Goal: Information Seeking & Learning: Find contact information

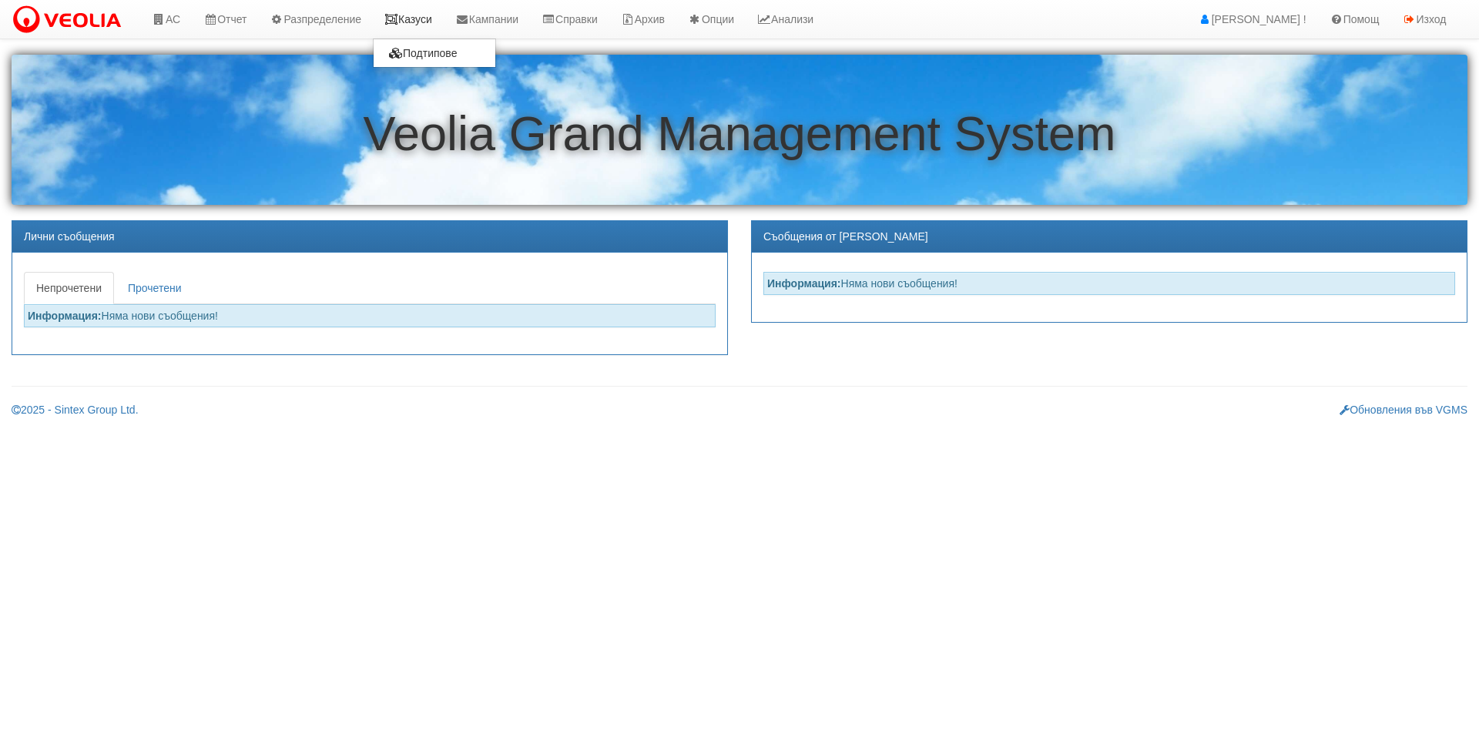
click at [416, 5] on link "Казуси" at bounding box center [408, 19] width 71 height 39
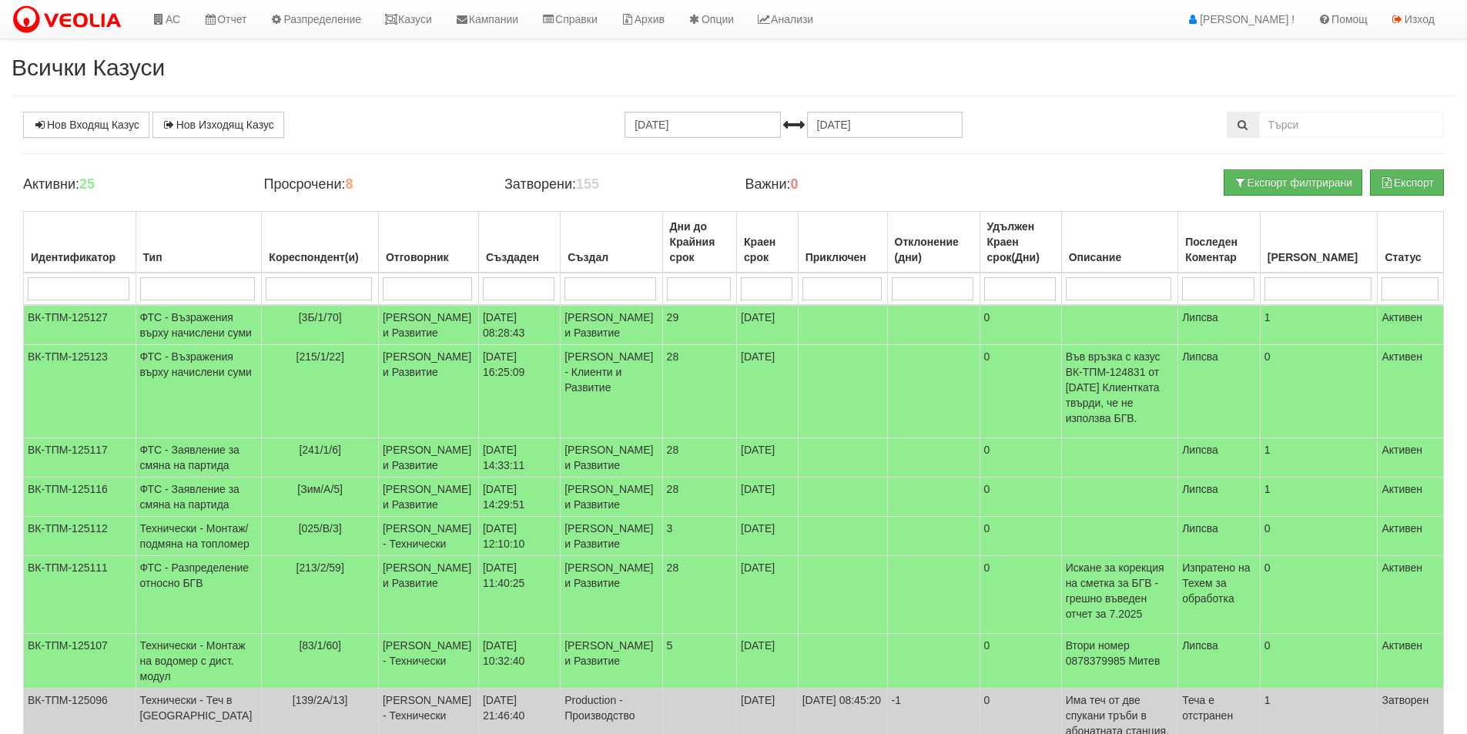
click at [112, 293] on input "search" at bounding box center [79, 288] width 102 height 23
type input "125053"
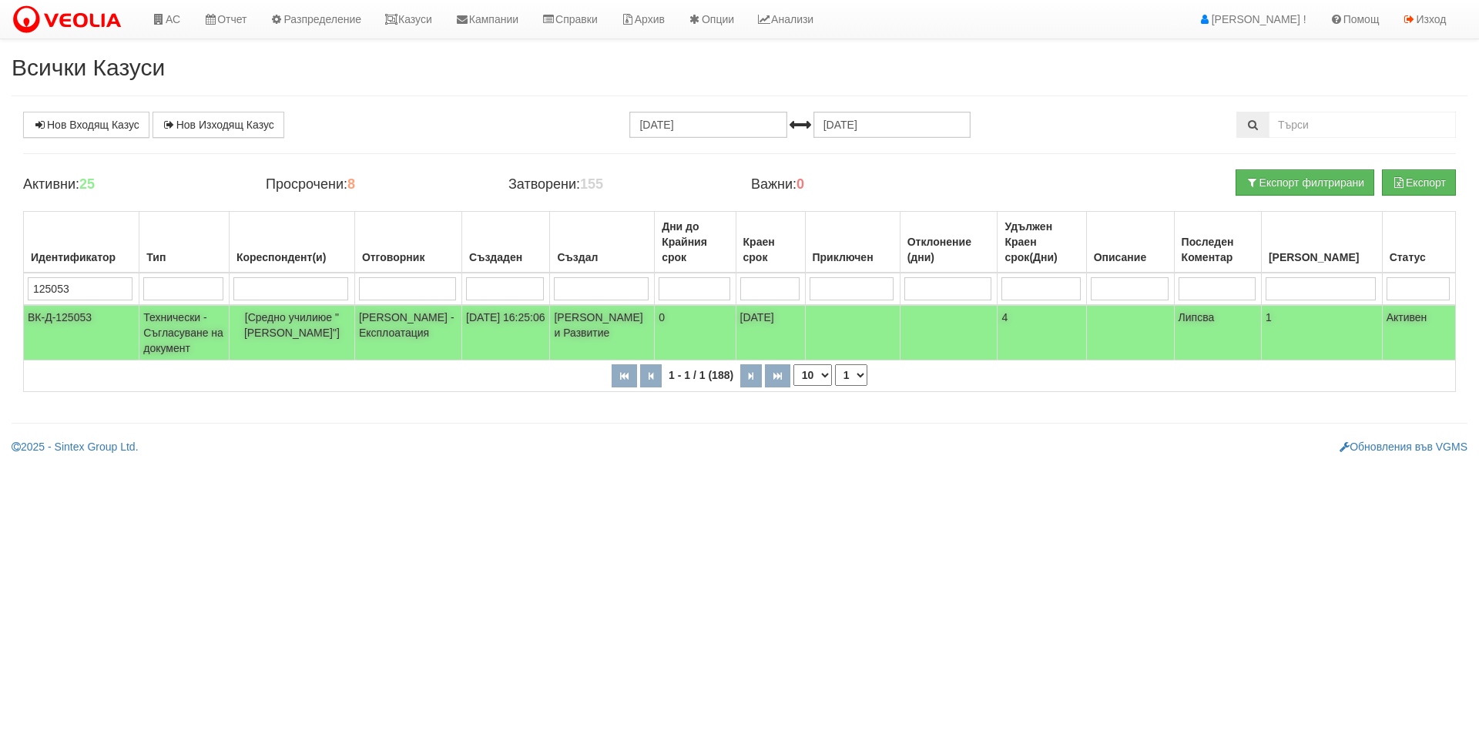
type input "125053"
click at [192, 337] on td "Технически - Съгласуване на документ" at bounding box center [184, 332] width 90 height 55
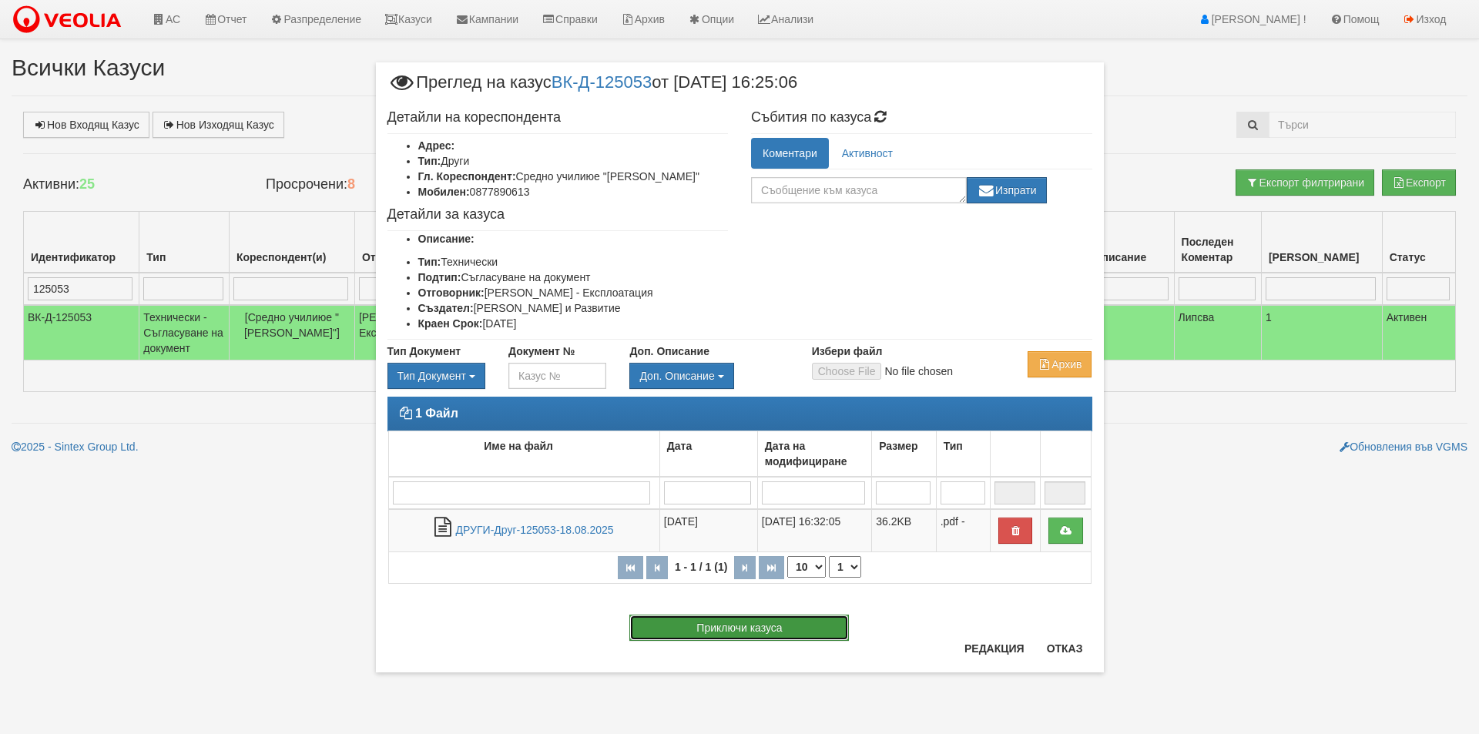
click at [795, 635] on button "Приключи казуса" at bounding box center [739, 628] width 220 height 26
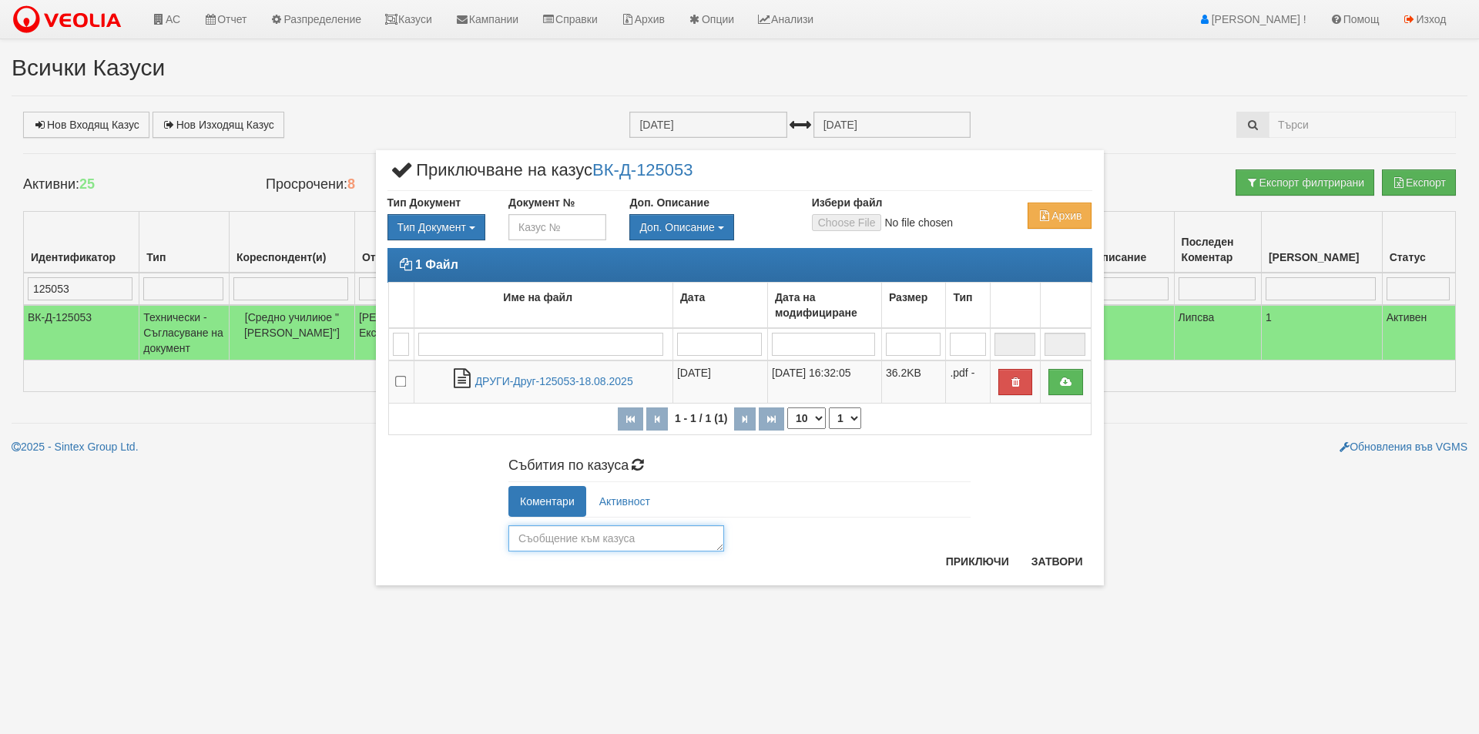
click at [630, 541] on textarea at bounding box center [616, 538] width 216 height 26
type textarea "O"
type textarea "О"
type textarea "Съгласувана."
click at [990, 562] on button "Приключи" at bounding box center [978, 561] width 82 height 25
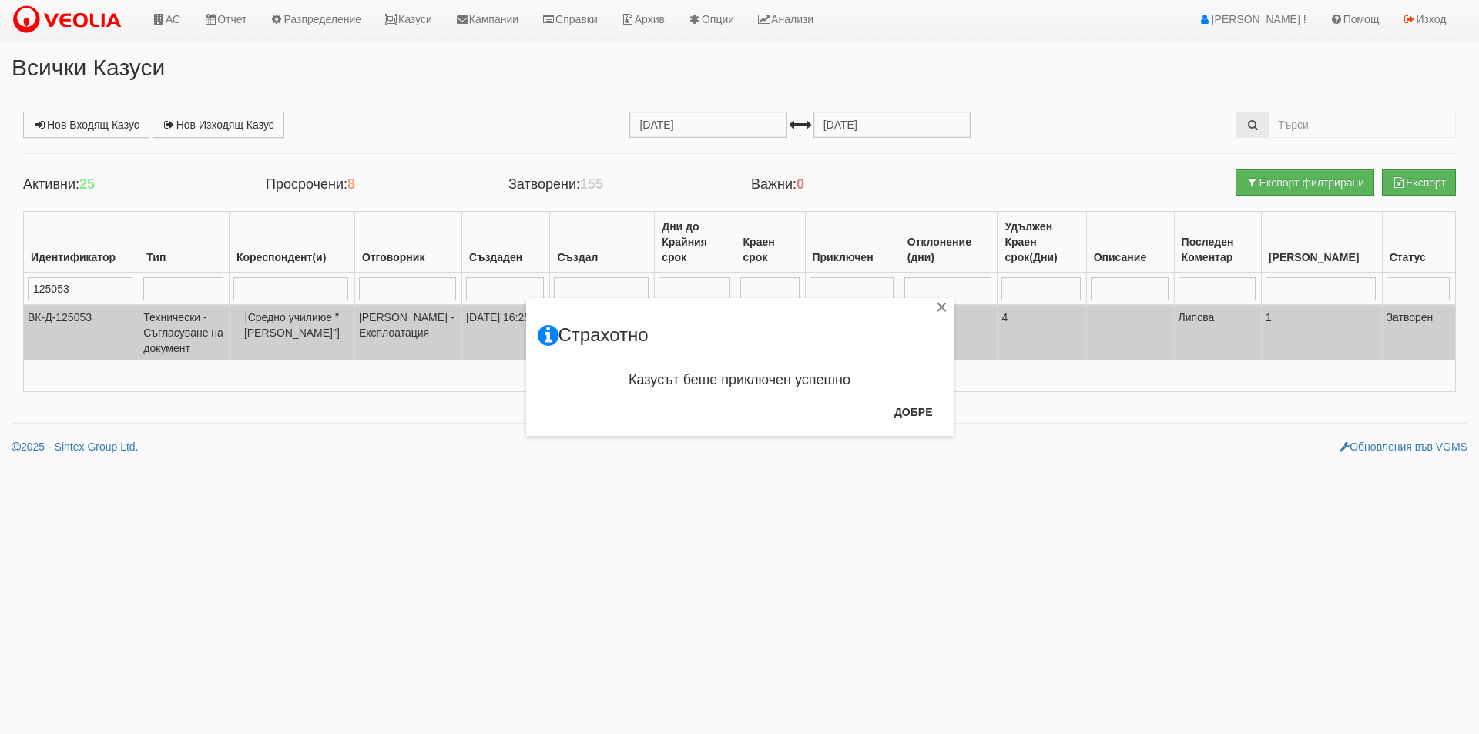
click at [422, 28] on div "× Страхотно Казусът беше приключен успешно Добре" at bounding box center [739, 218] width 901 height 436
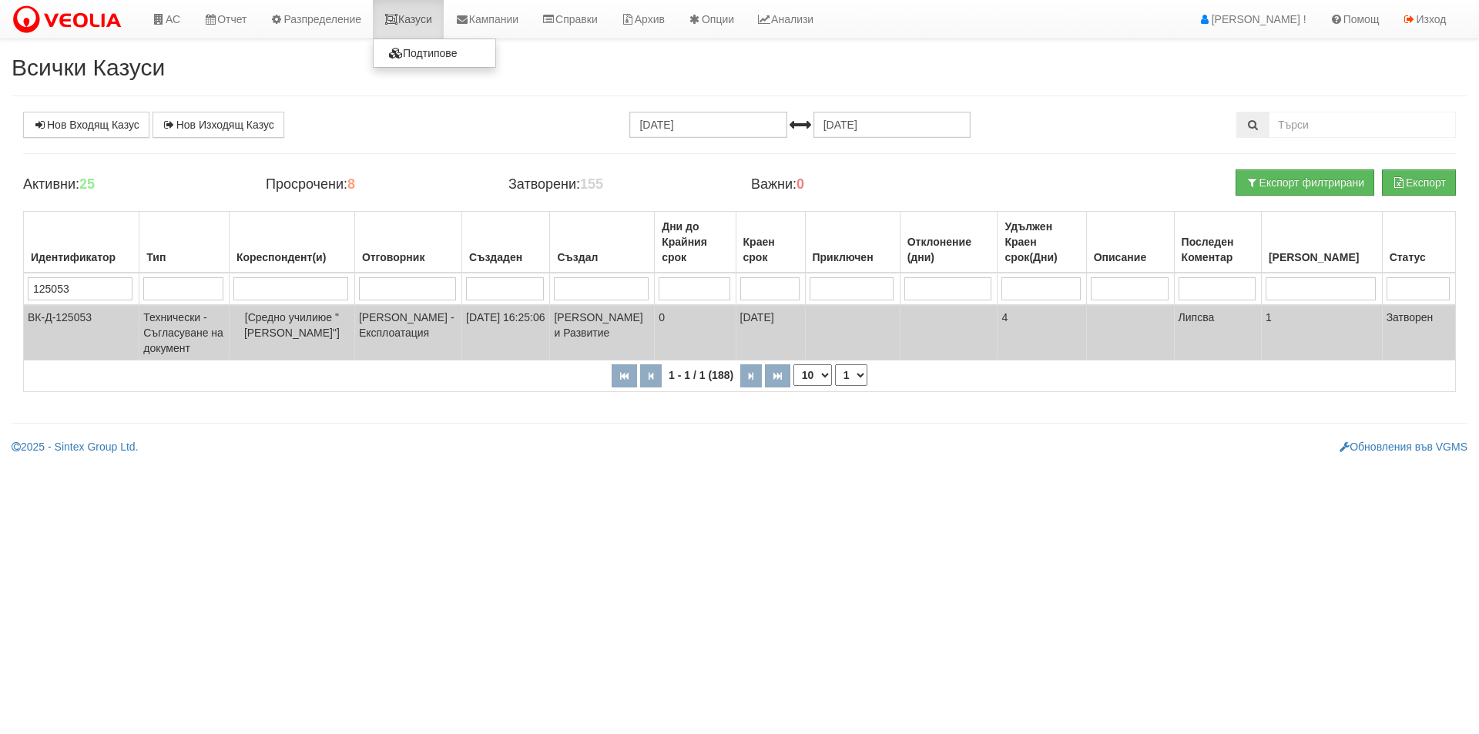
click at [422, 27] on link "Казуси" at bounding box center [408, 19] width 71 height 39
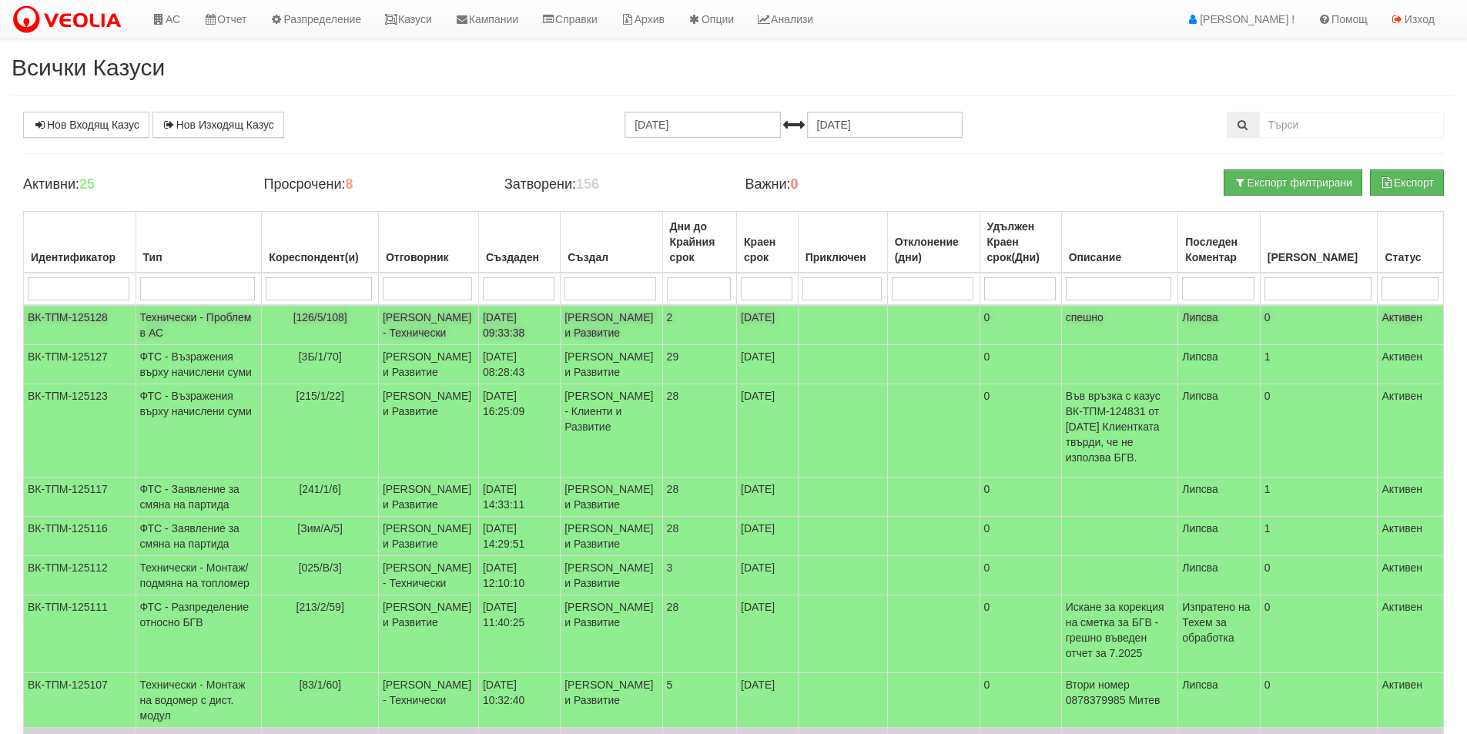
click at [345, 338] on td "[126/5/108]" at bounding box center [320, 325] width 117 height 40
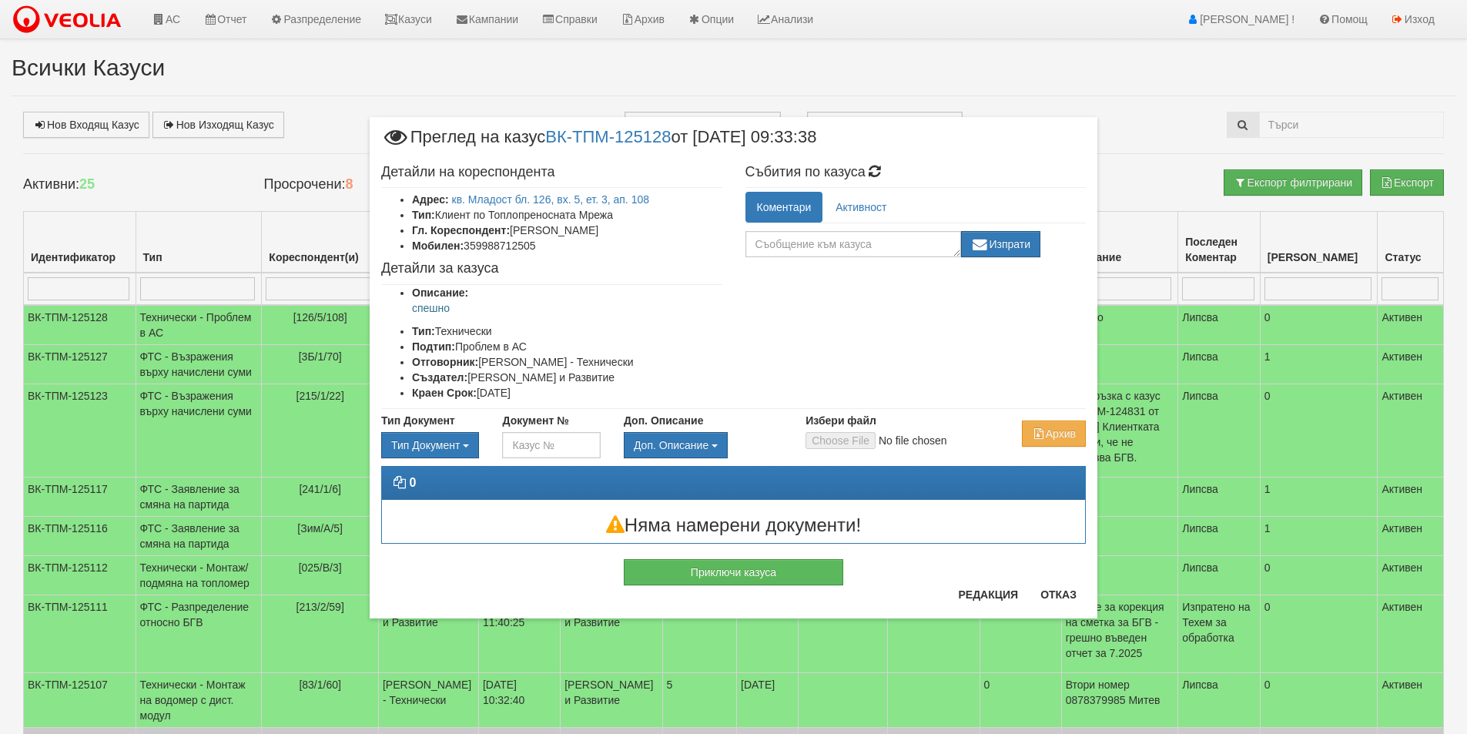
click at [991, 584] on div "Приключи казуса" at bounding box center [734, 565] width 728 height 42
click at [991, 587] on button "Редакция" at bounding box center [988, 594] width 79 height 25
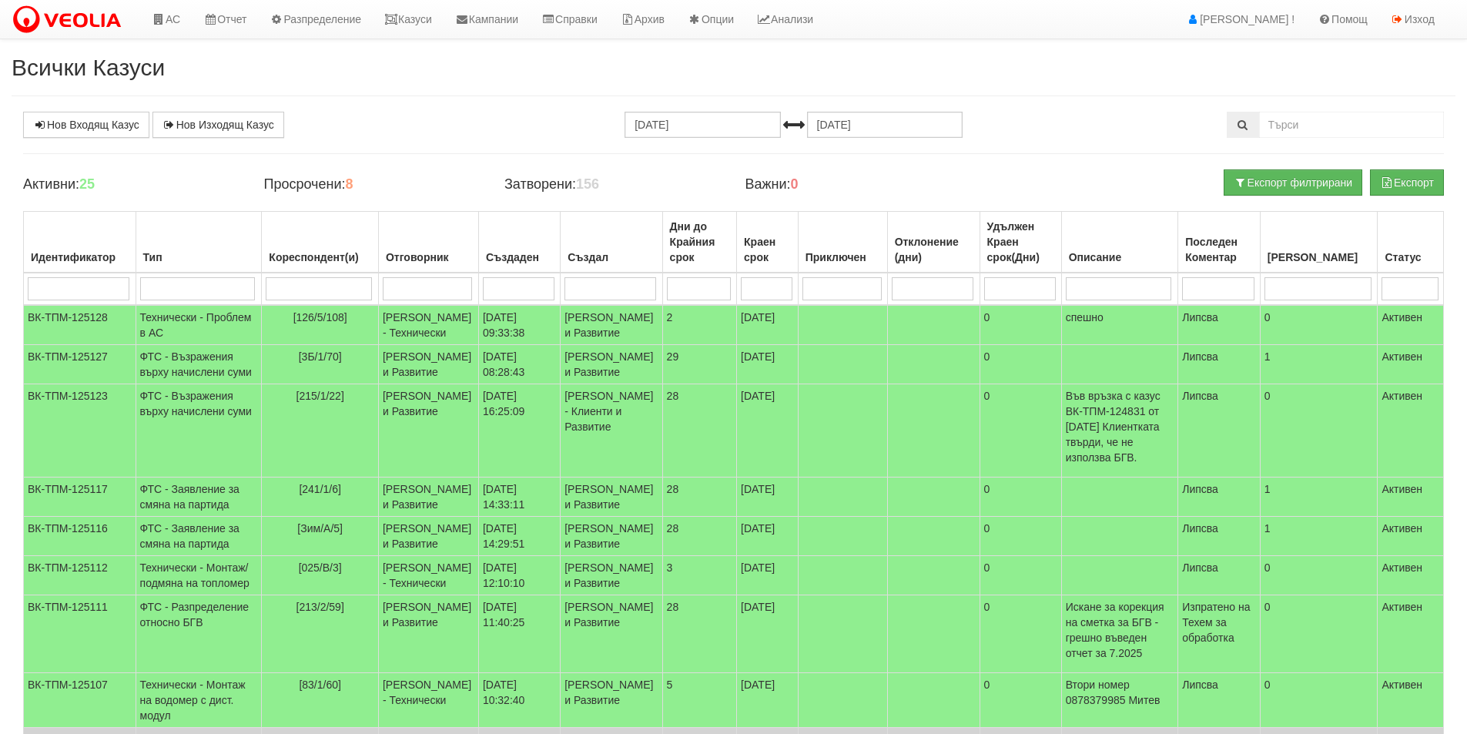
click at [298, 290] on input "search" at bounding box center [319, 288] width 106 height 23
type input "12"
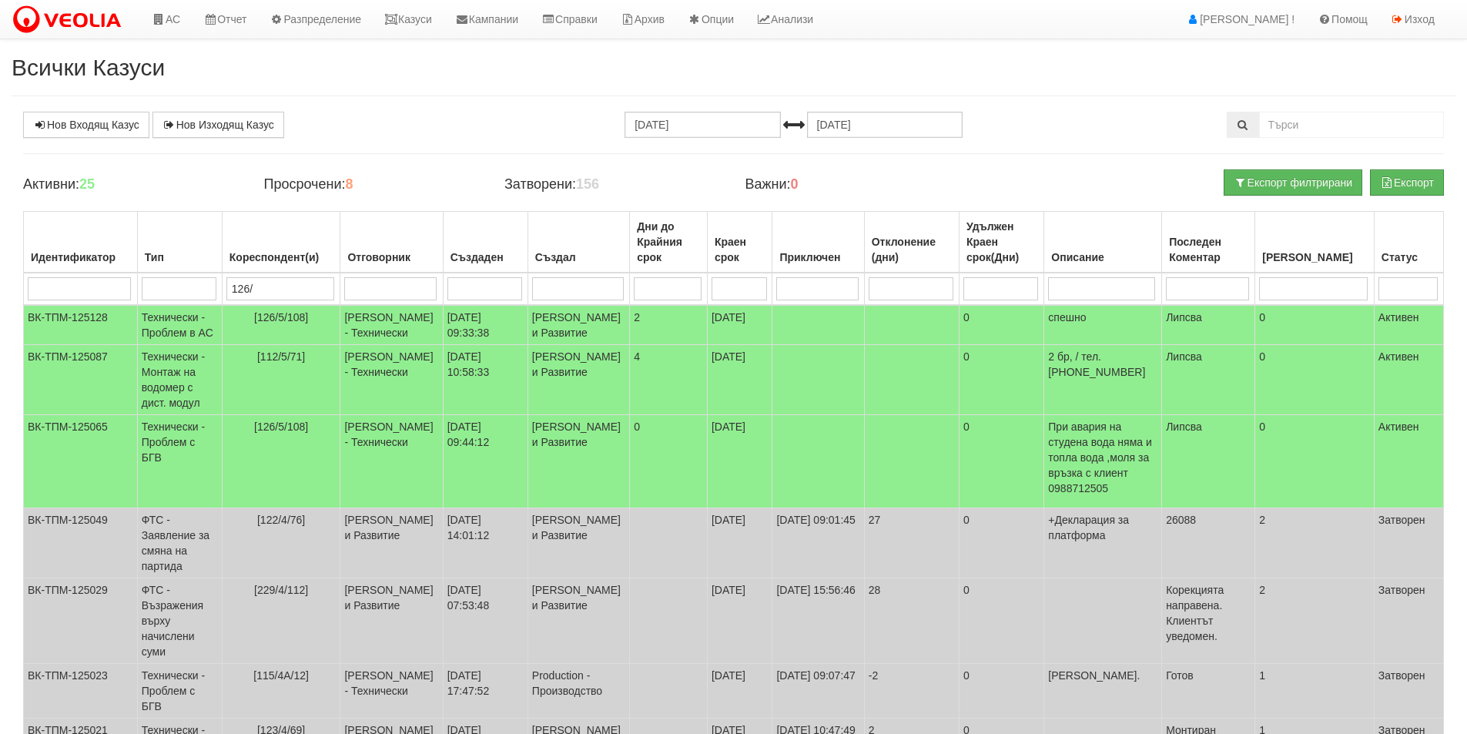
type input "126/5"
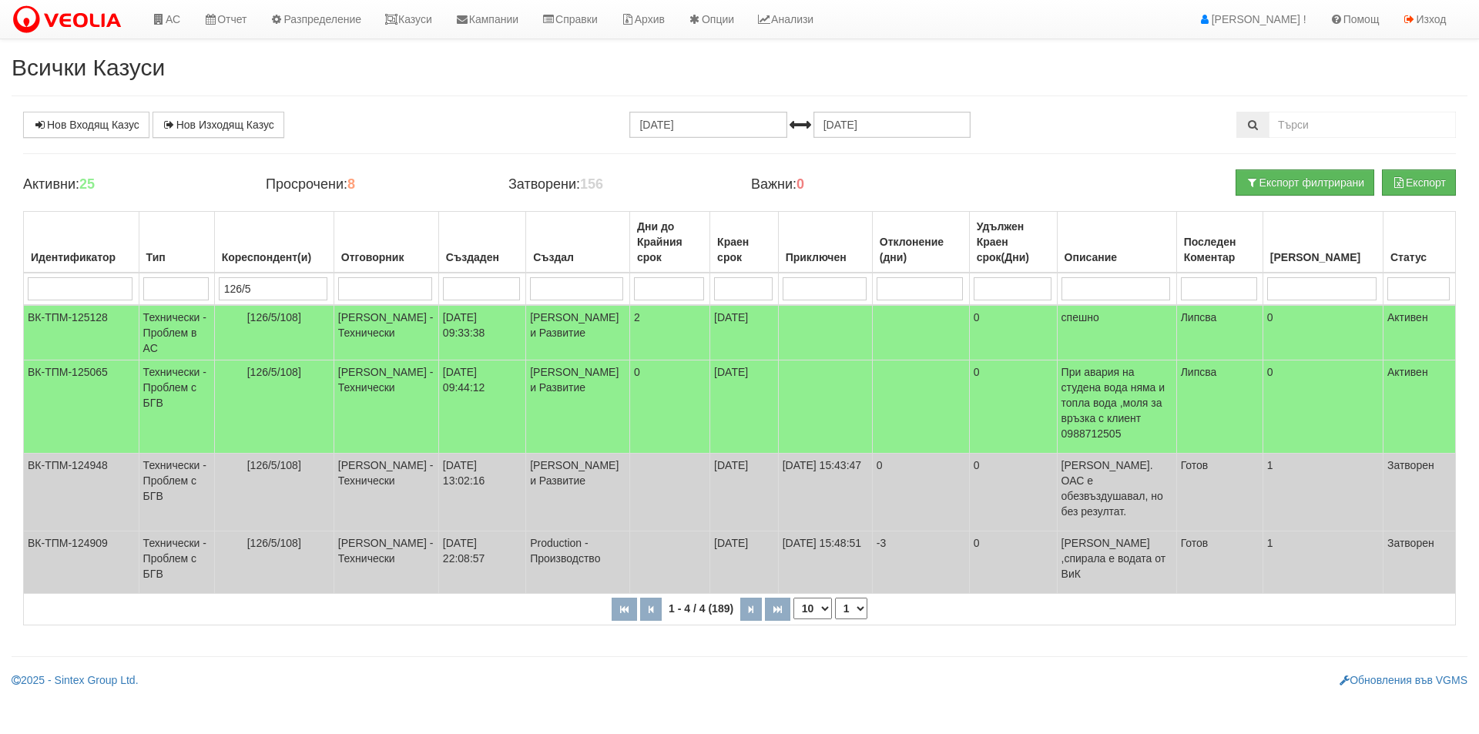
type input "126/5"
click at [416, 29] on link "Казуси" at bounding box center [408, 19] width 71 height 39
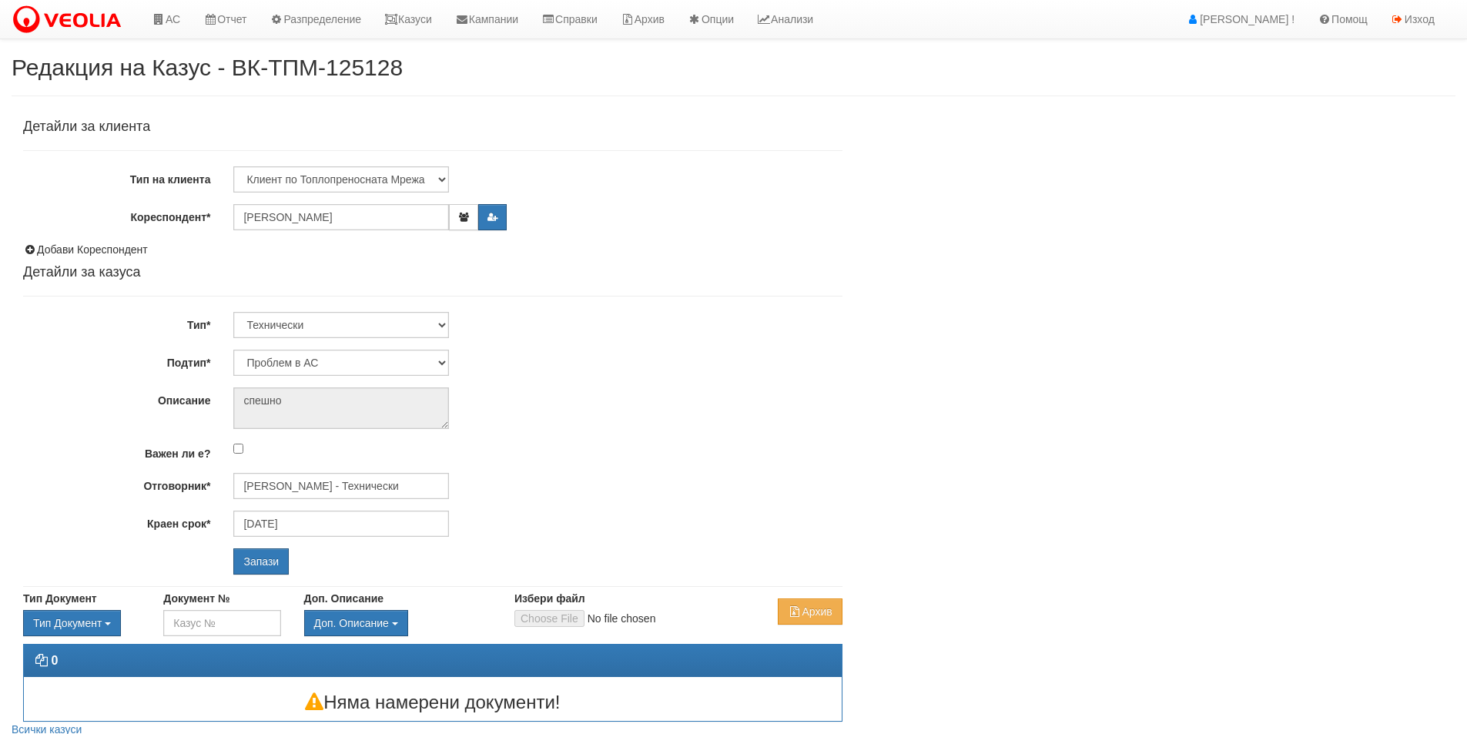
select select "Проблем в АС"
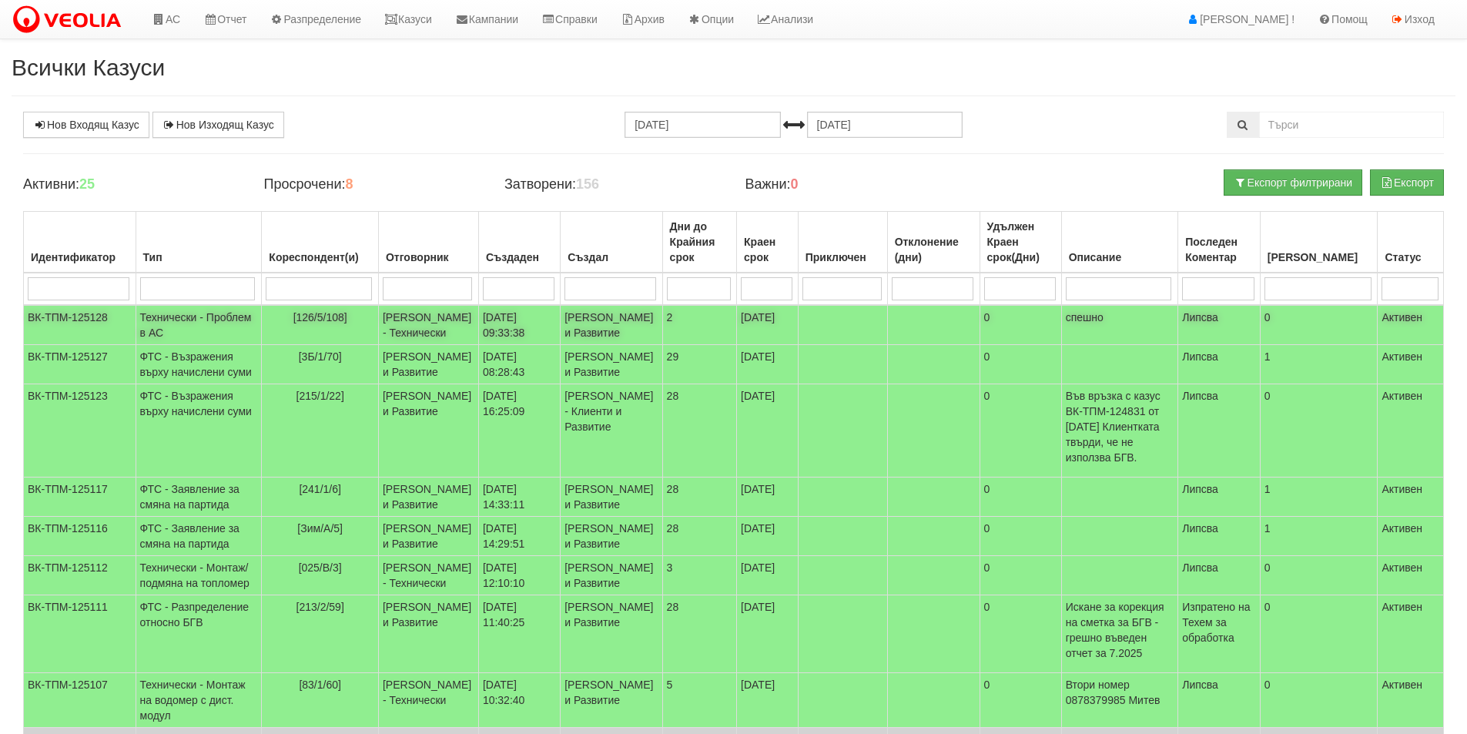
click at [223, 327] on td "Технически - Проблем в АС" at bounding box center [199, 325] width 126 height 40
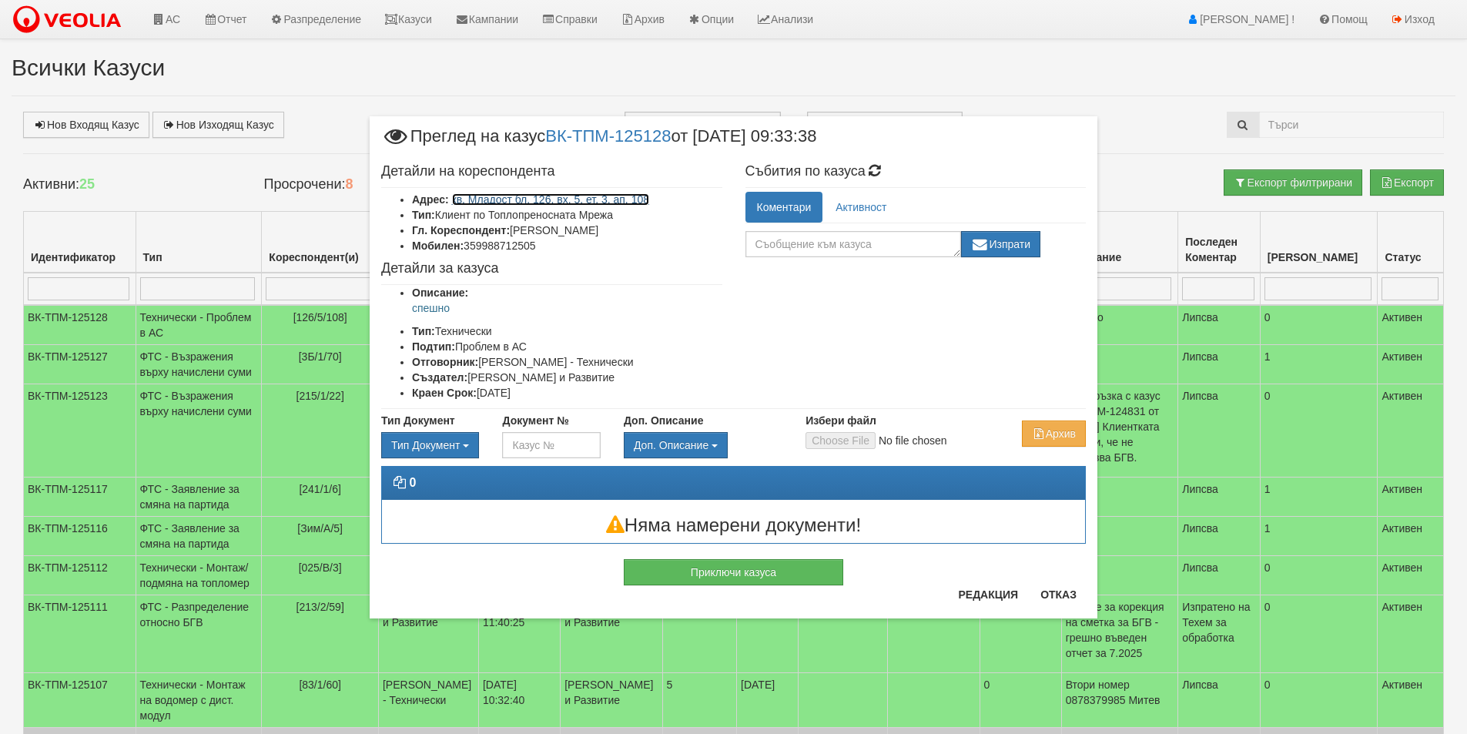
click at [608, 199] on link "кв. Младост бл. 126, вх. 5, ет. 3, ап. 108" at bounding box center [551, 199] width 198 height 12
click at [1061, 598] on button "Отказ" at bounding box center [1058, 594] width 55 height 25
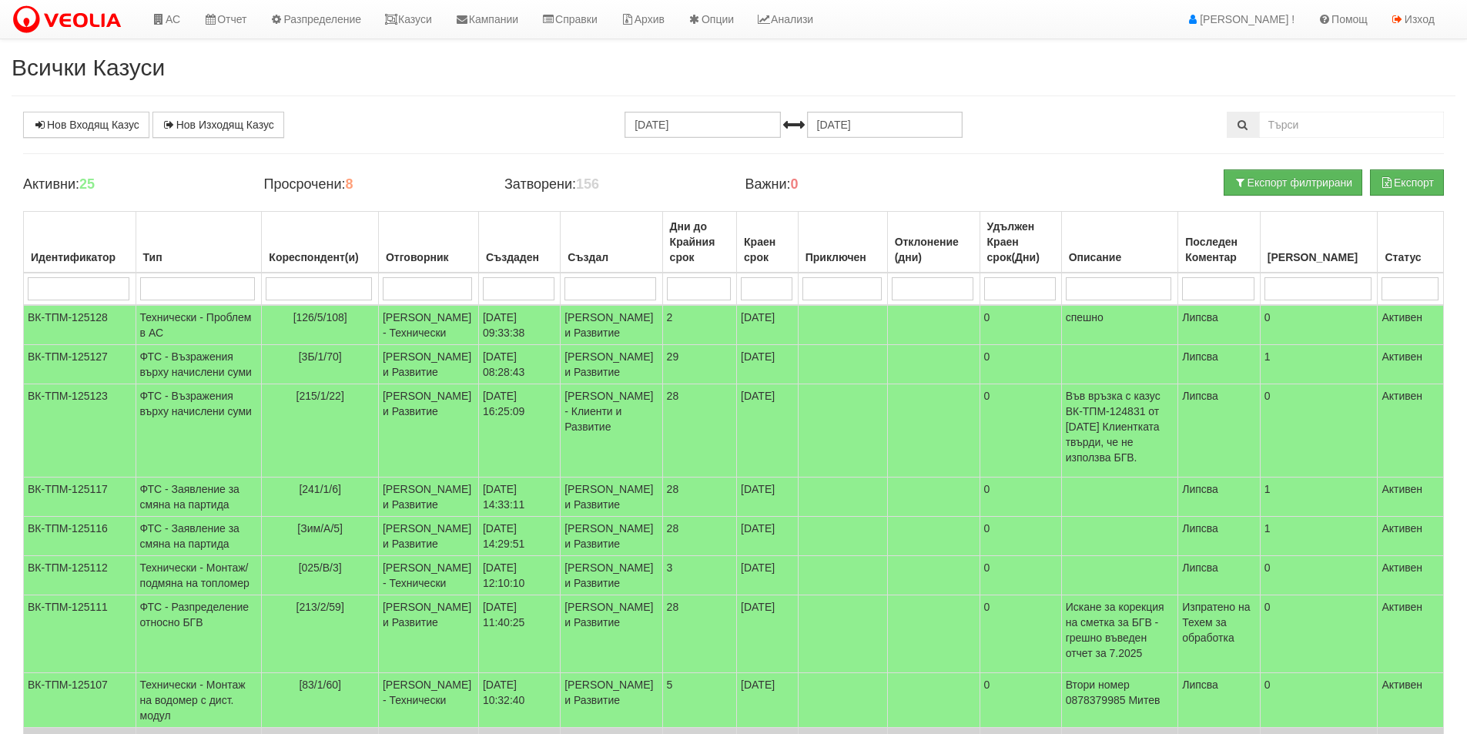
click at [72, 280] on input "search" at bounding box center [79, 288] width 102 height 23
type input "1"
type input "125"
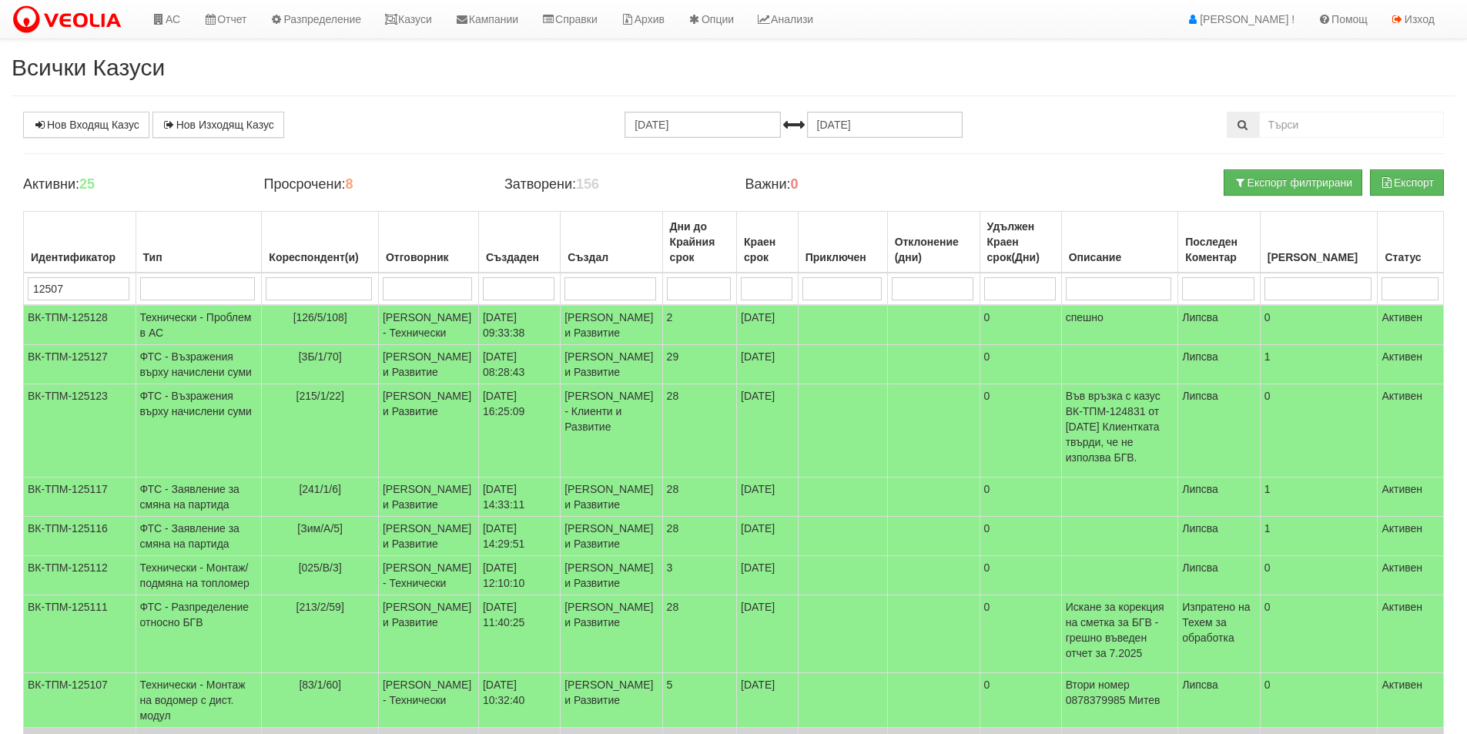
type input "125072"
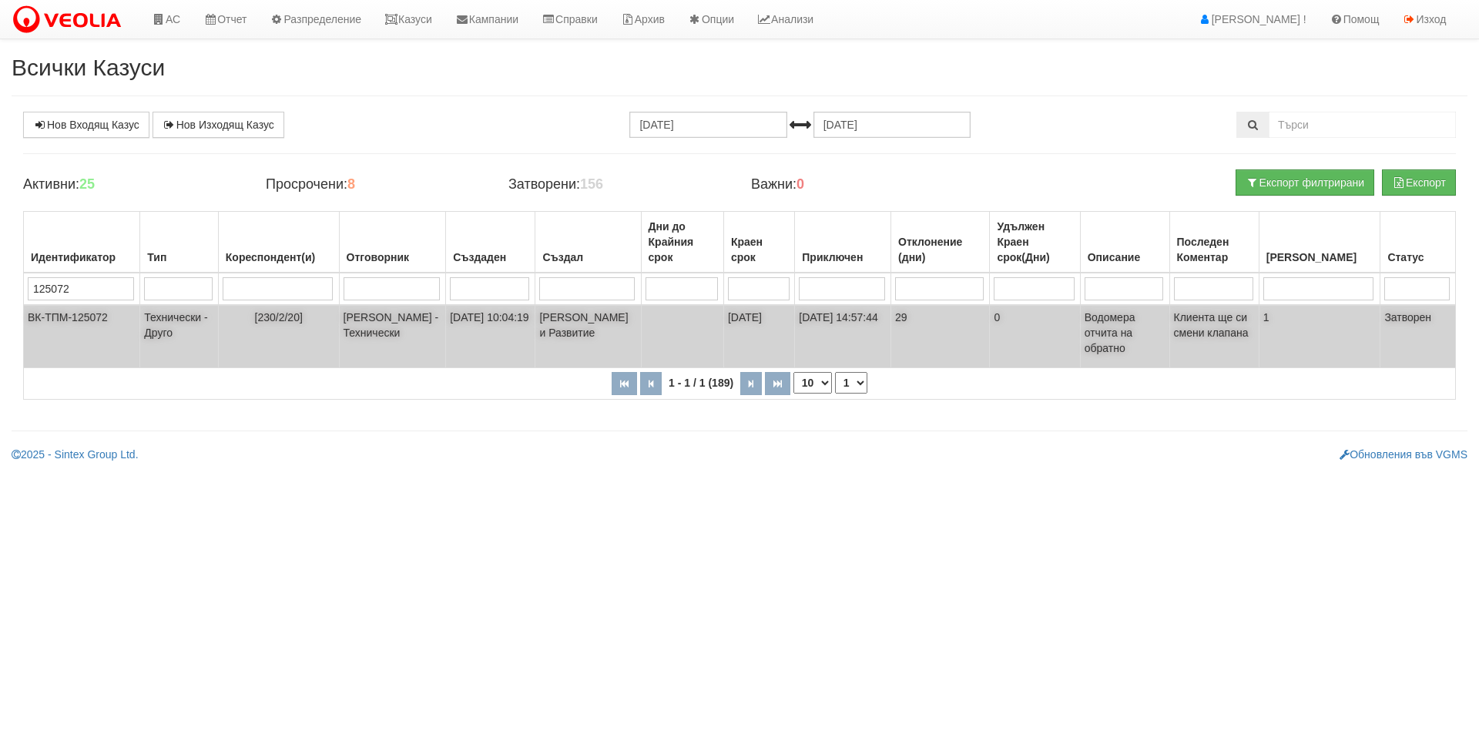
type input "125072"
click at [327, 344] on td "[230/2/20]" at bounding box center [278, 336] width 121 height 63
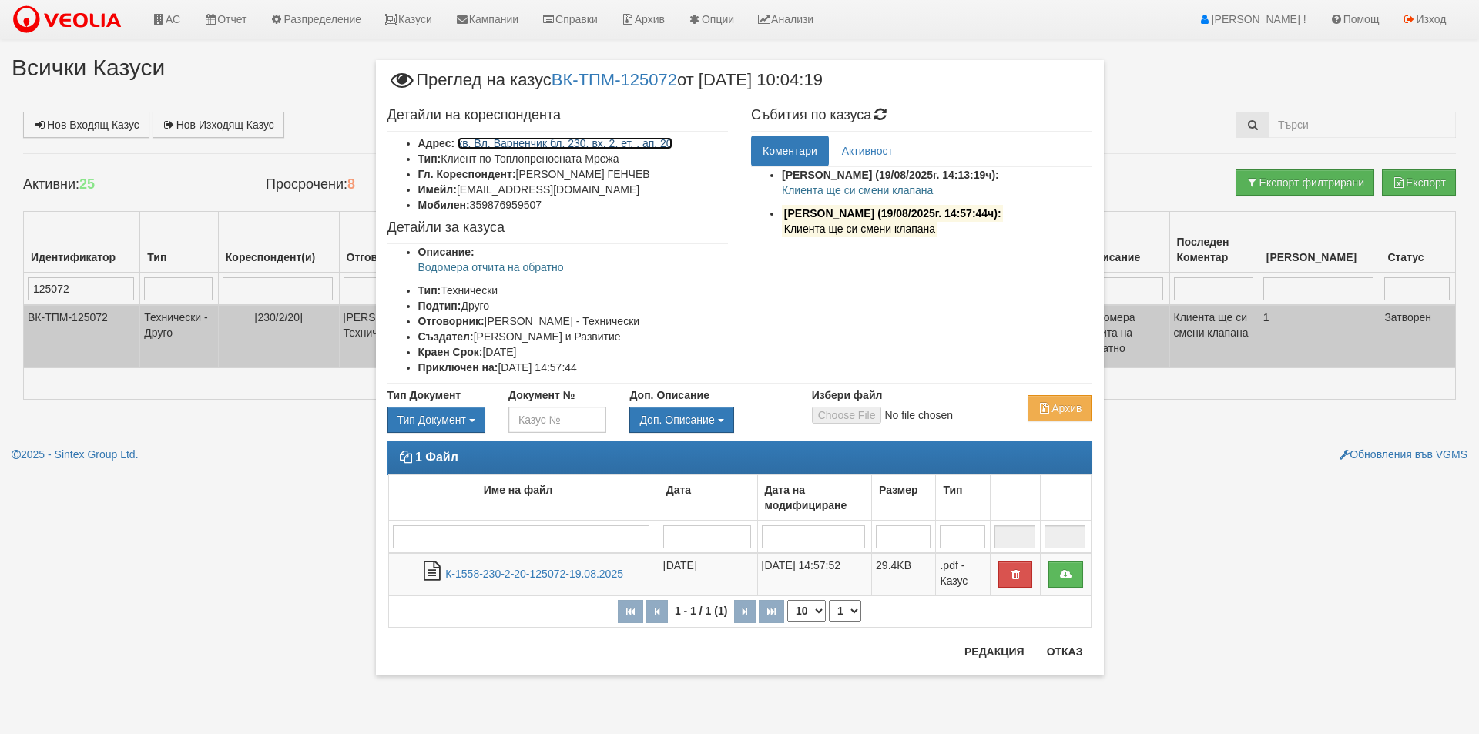
click at [484, 144] on link "кв. Вл. Варненчик бл. 230, вх. 2, ет. , ап. 20" at bounding box center [565, 143] width 215 height 12
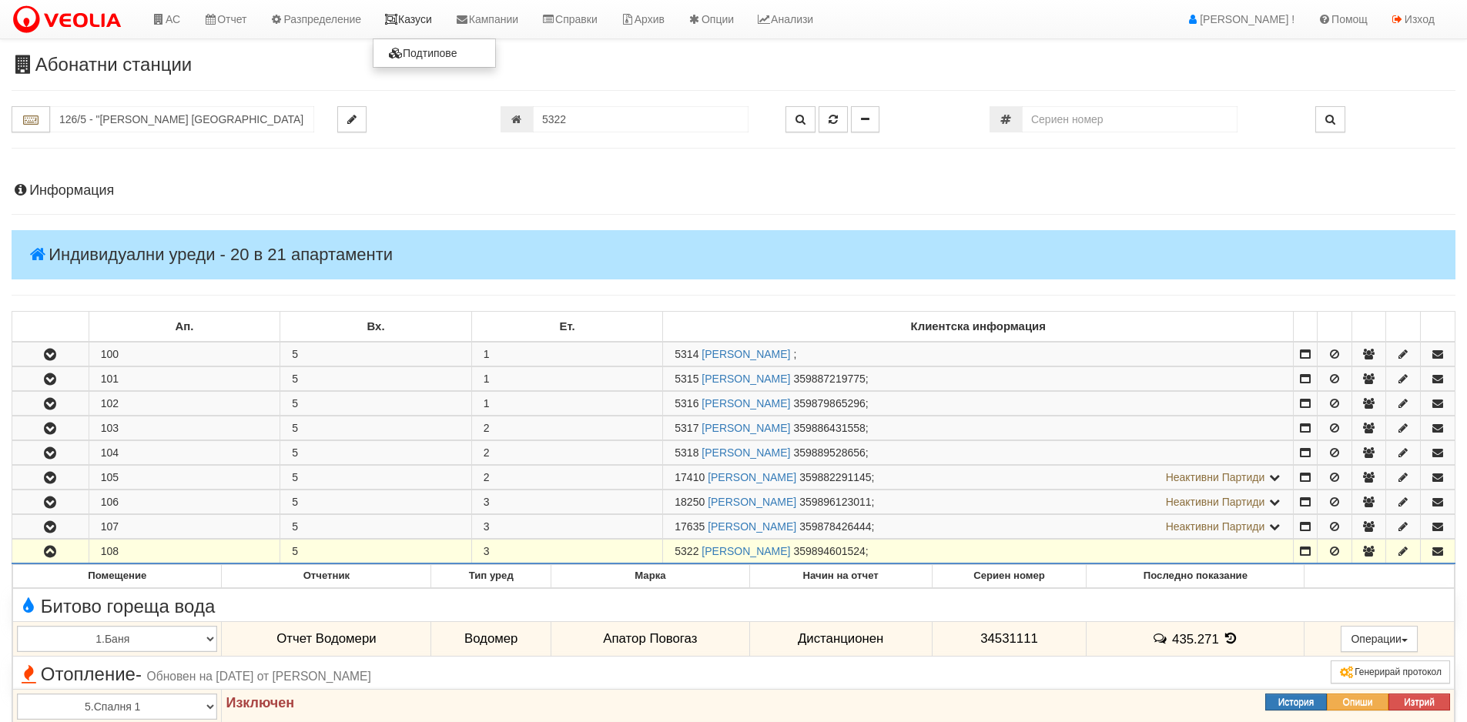
click at [414, 29] on link "Казуси" at bounding box center [408, 19] width 71 height 39
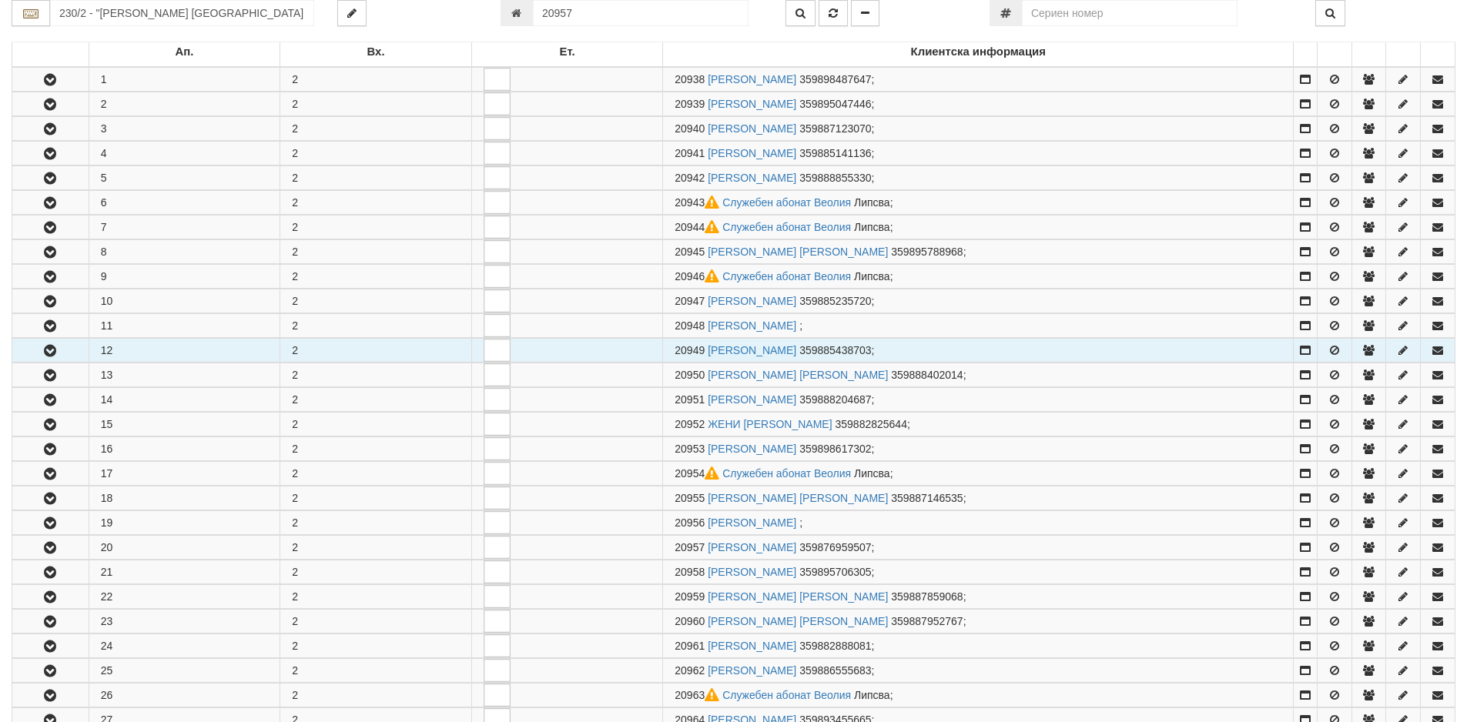
scroll to position [661, 0]
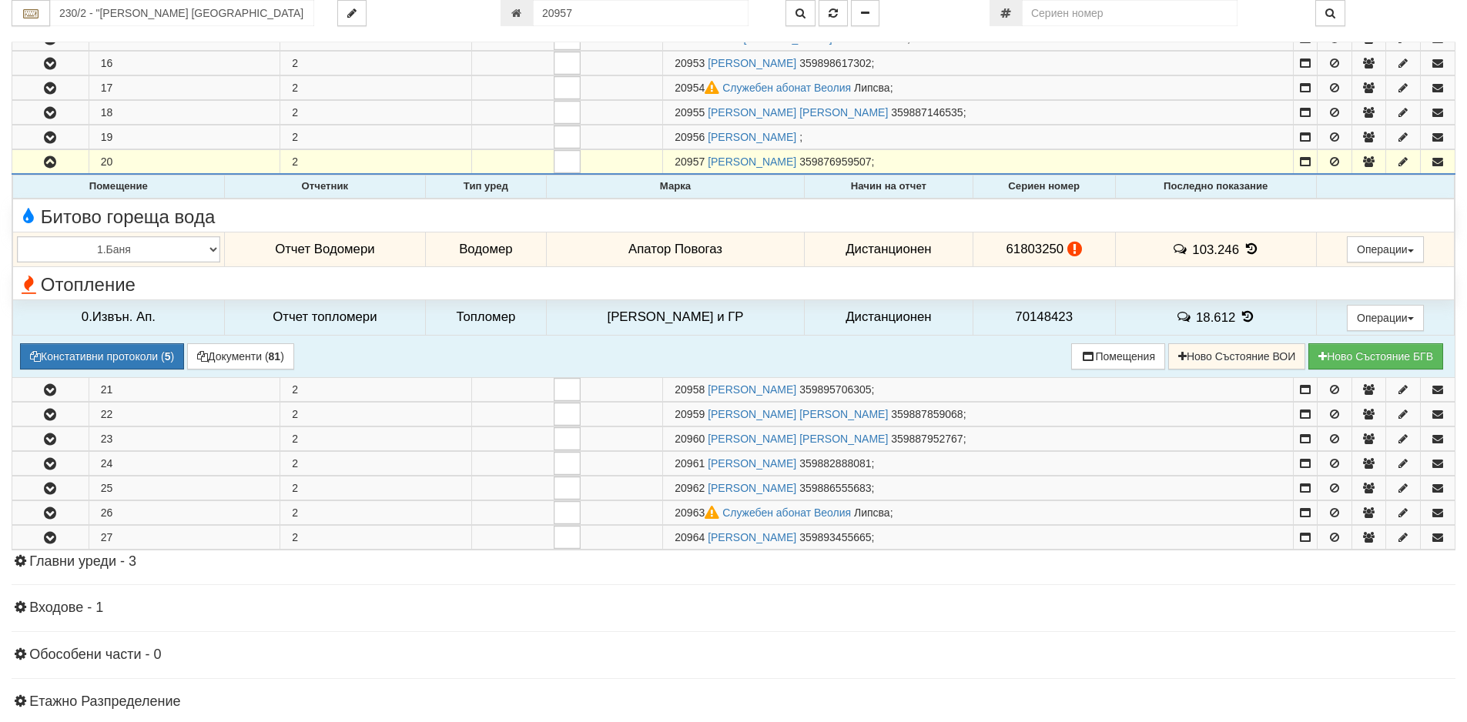
click at [1243, 252] on icon at bounding box center [1251, 249] width 17 height 13
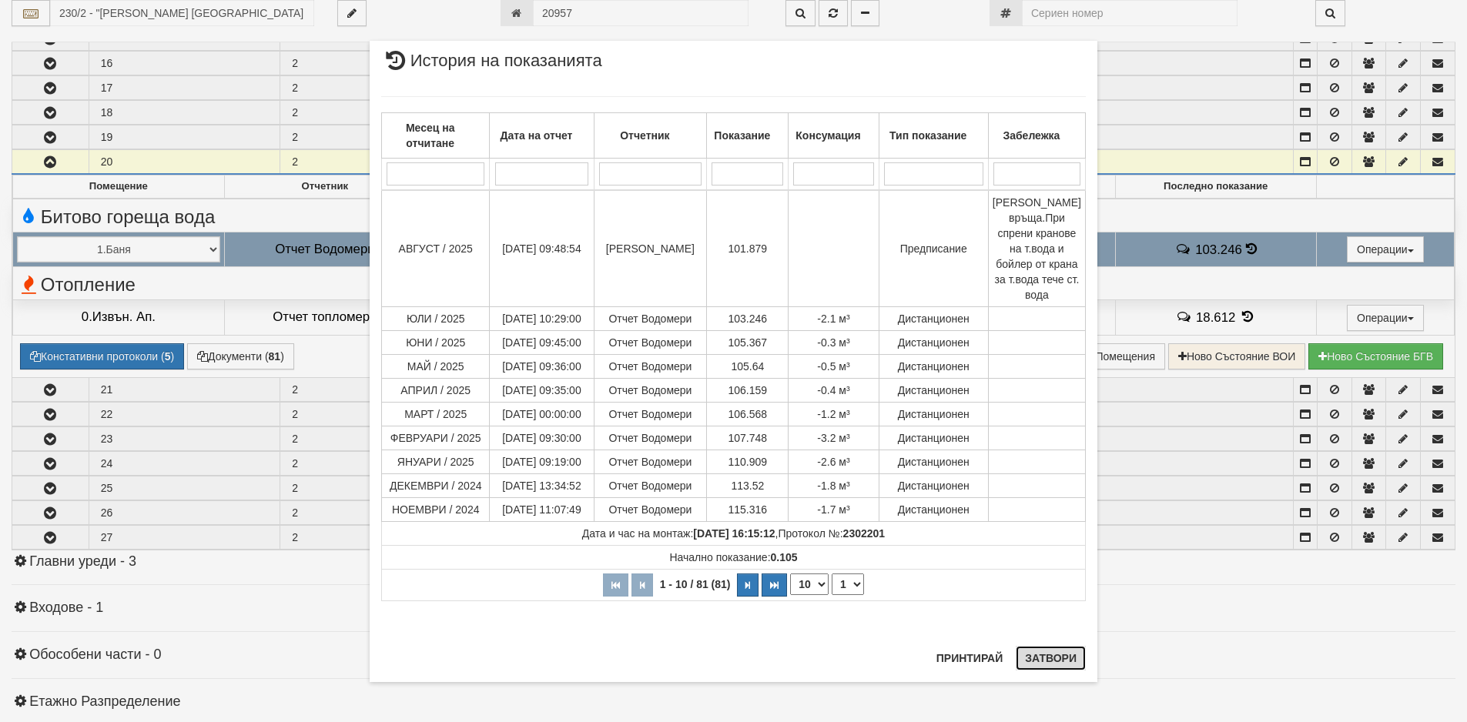
click at [1068, 663] on button "Затвори" at bounding box center [1051, 658] width 70 height 25
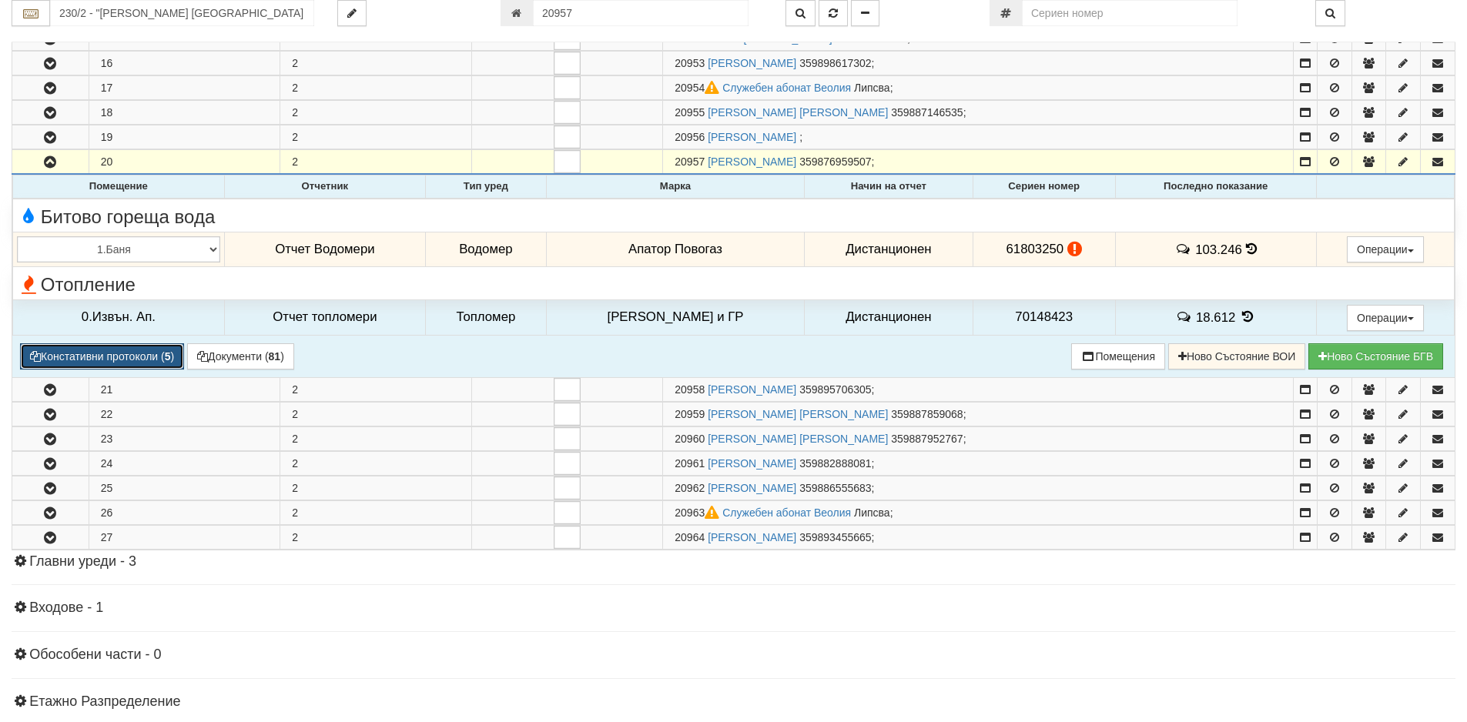
click at [161, 365] on button "Констативни протоколи ( 5 )" at bounding box center [102, 357] width 164 height 26
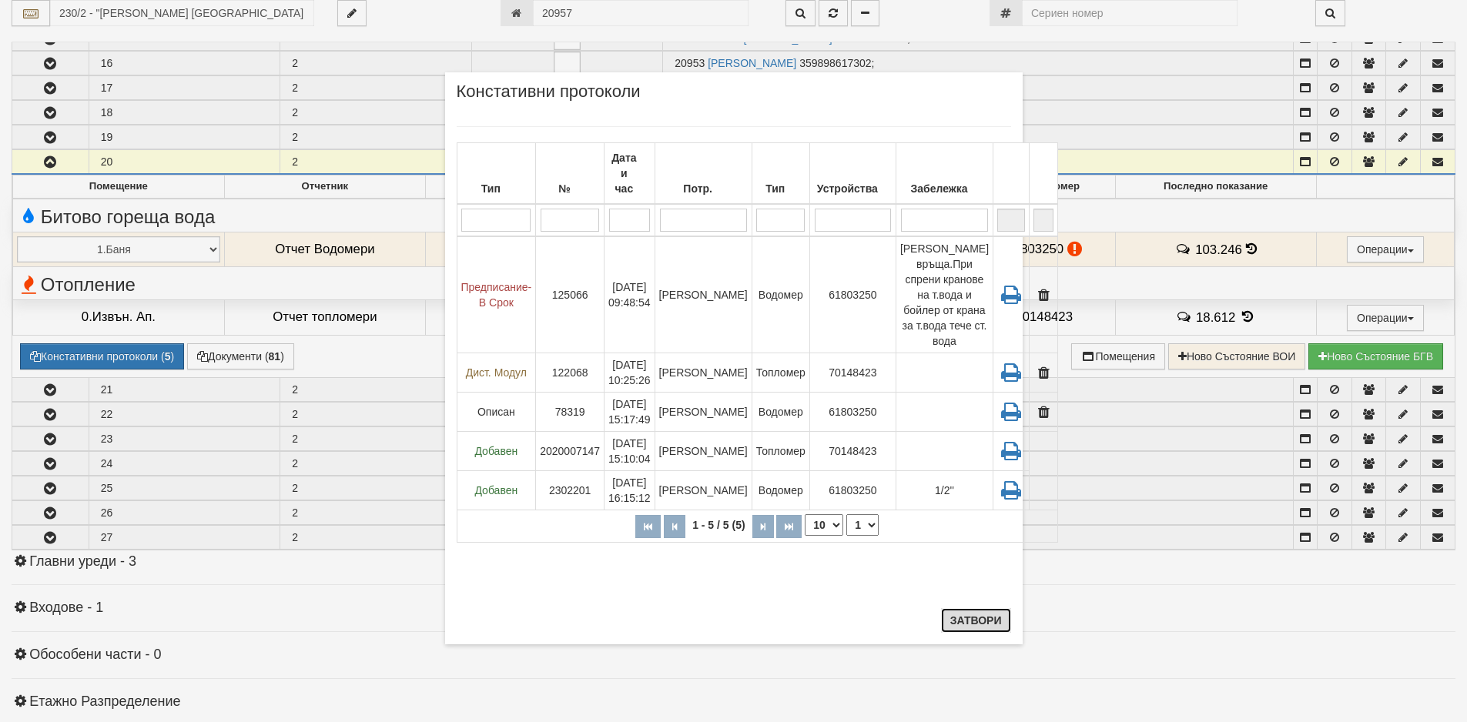
click at [984, 616] on button "Затвори" at bounding box center [976, 620] width 70 height 25
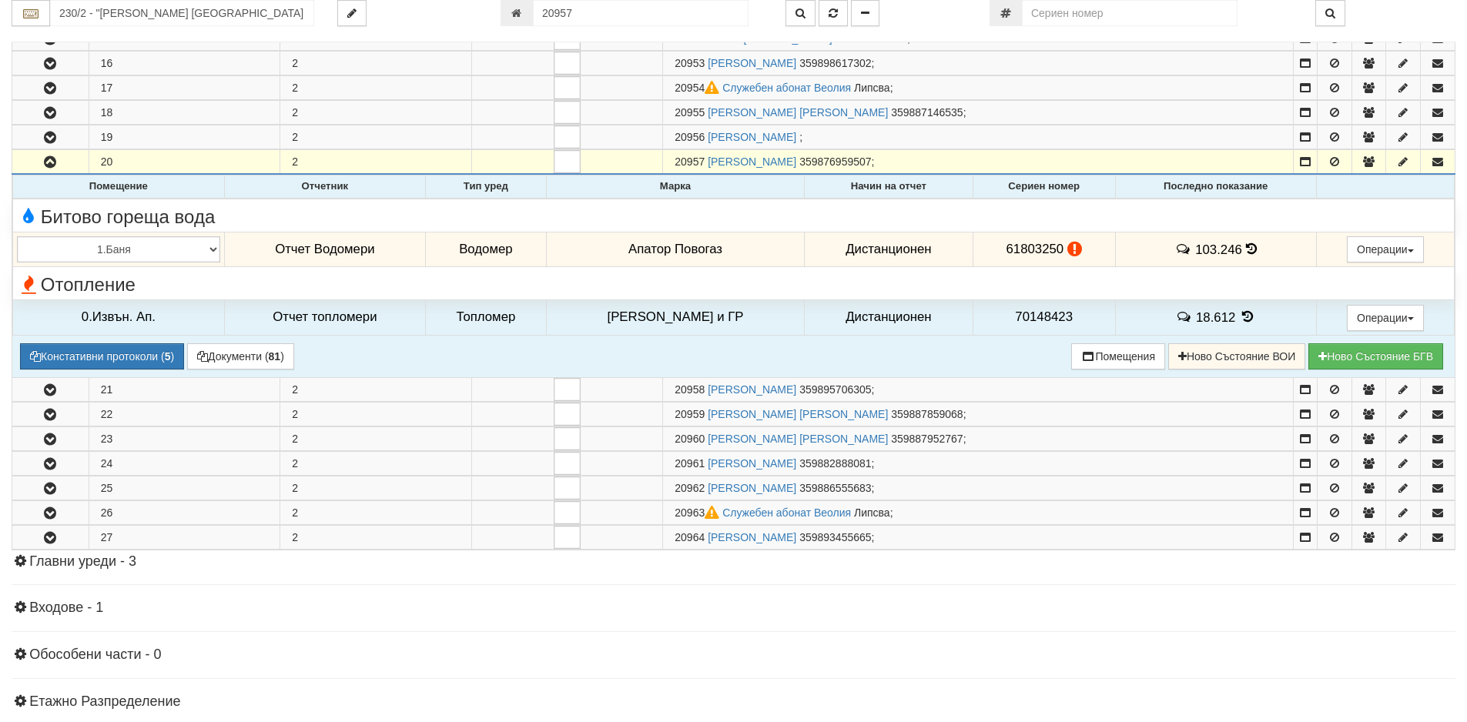
click at [1068, 251] on icon at bounding box center [1075, 249] width 15 height 13
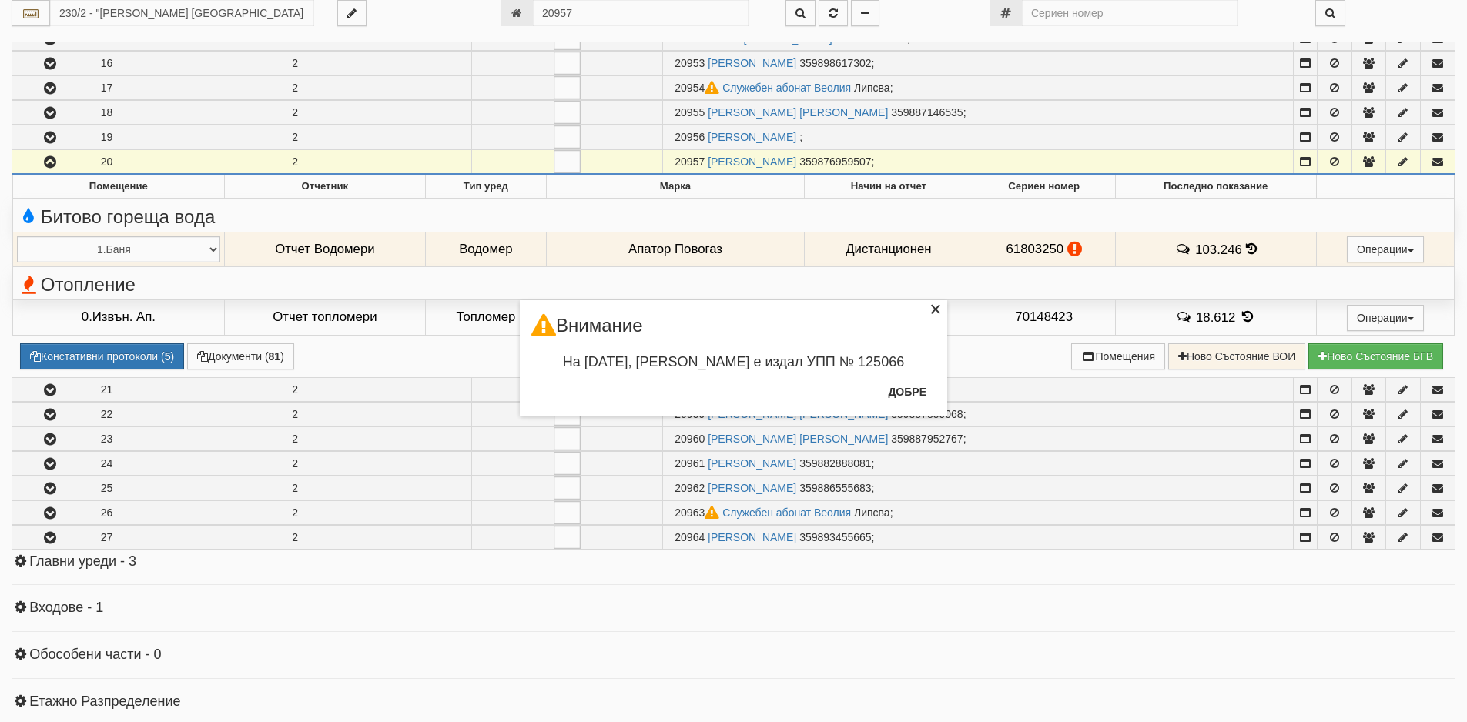
click at [935, 311] on div "×" at bounding box center [935, 311] width 15 height 15
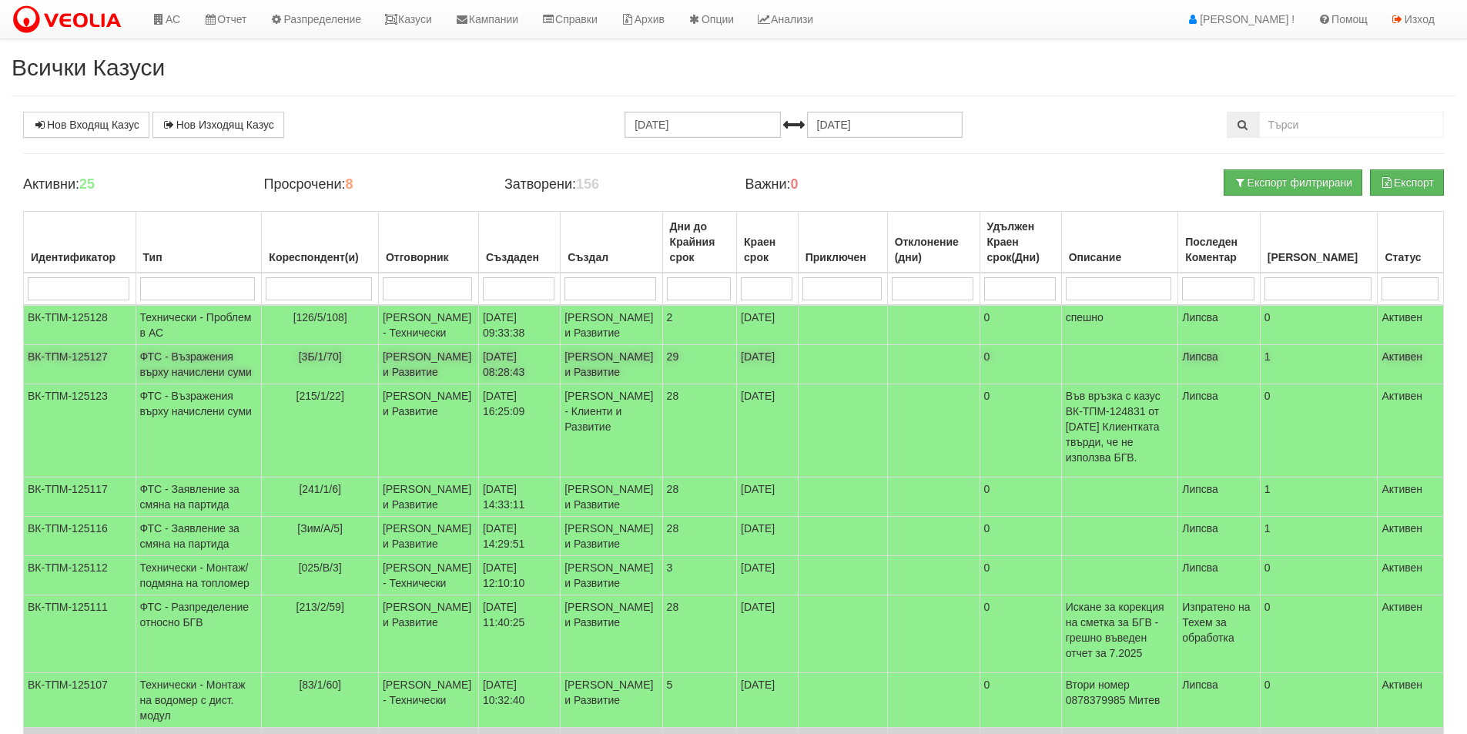
click at [424, 384] on td "[PERSON_NAME] и Развитие" at bounding box center [428, 364] width 100 height 39
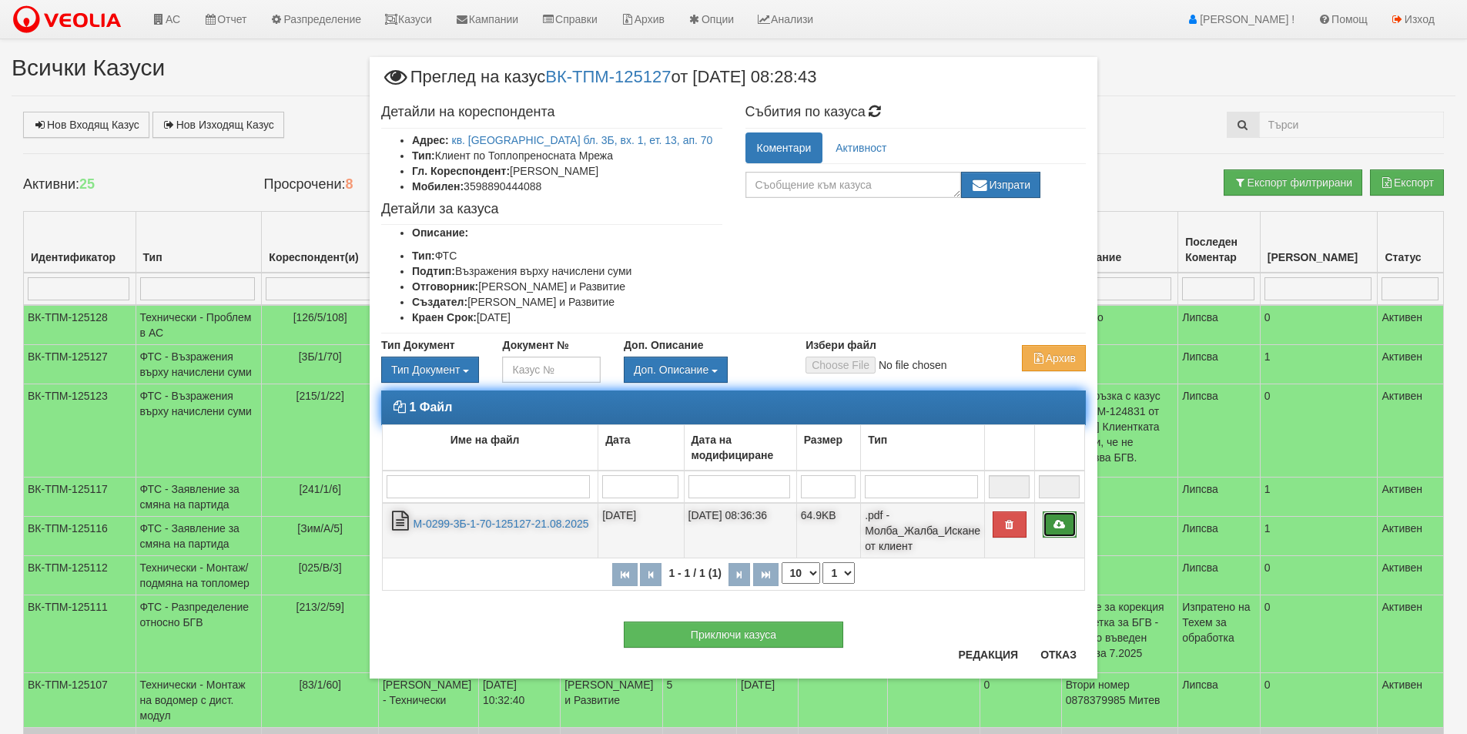
click at [1070, 525] on link at bounding box center [1060, 524] width 34 height 26
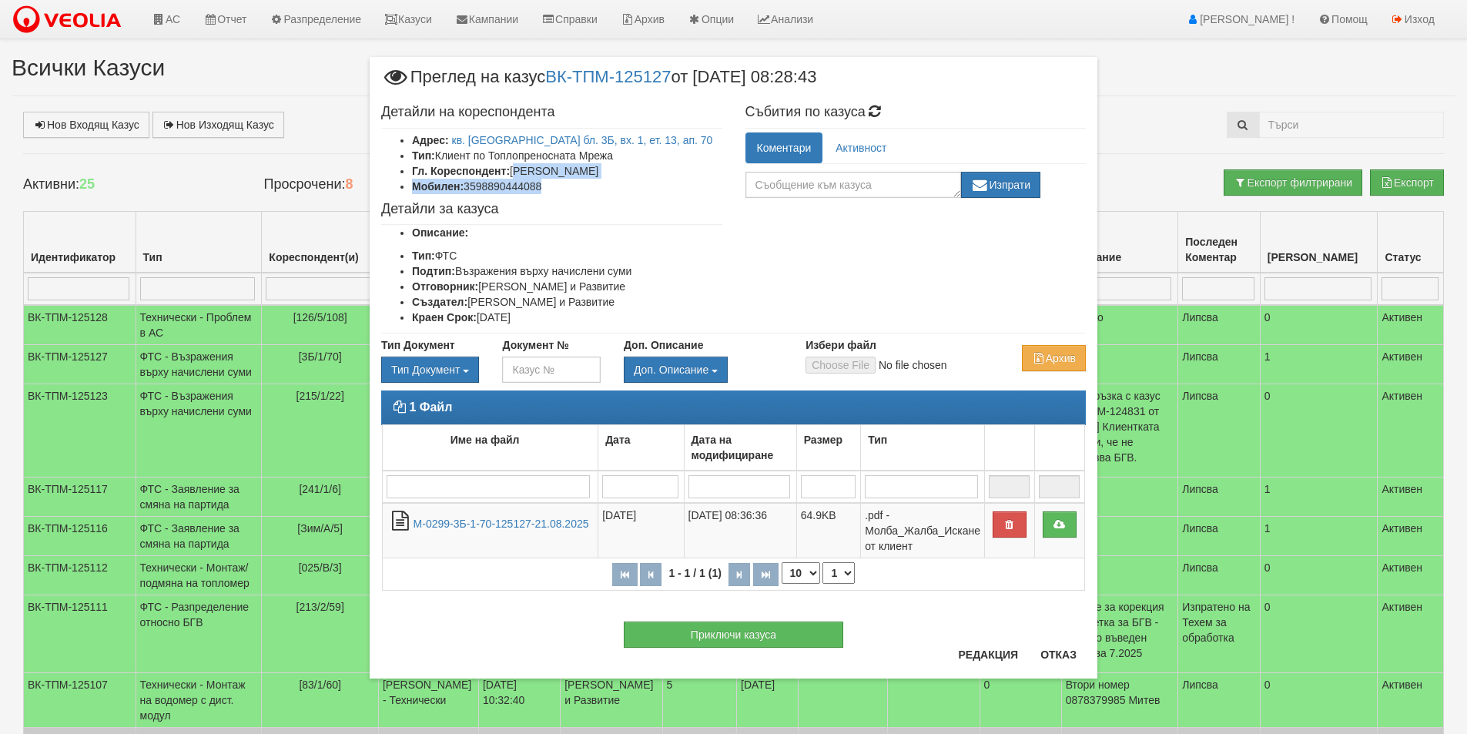
drag, startPoint x: 610, startPoint y: 178, endPoint x: 519, endPoint y: 170, distance: 91.2
click at [519, 170] on ul "Адрес: кв. Трошево бл. 3Б, вх. 1, ет. 13, ап. 70 Тип: Клиент по Топлопреносната…" at bounding box center [551, 163] width 341 height 62
click at [614, 175] on li "Гл. Кореспондент: Димитър Иванов" at bounding box center [567, 170] width 310 height 15
drag, startPoint x: 604, startPoint y: 159, endPoint x: 636, endPoint y: 175, distance: 36.2
click at [538, 175] on ul "Адрес: кв. Трошево бл. 3Б, вх. 1, ет. 13, ап. 70 Тип: Клиент по Топлопреносната…" at bounding box center [551, 163] width 341 height 62
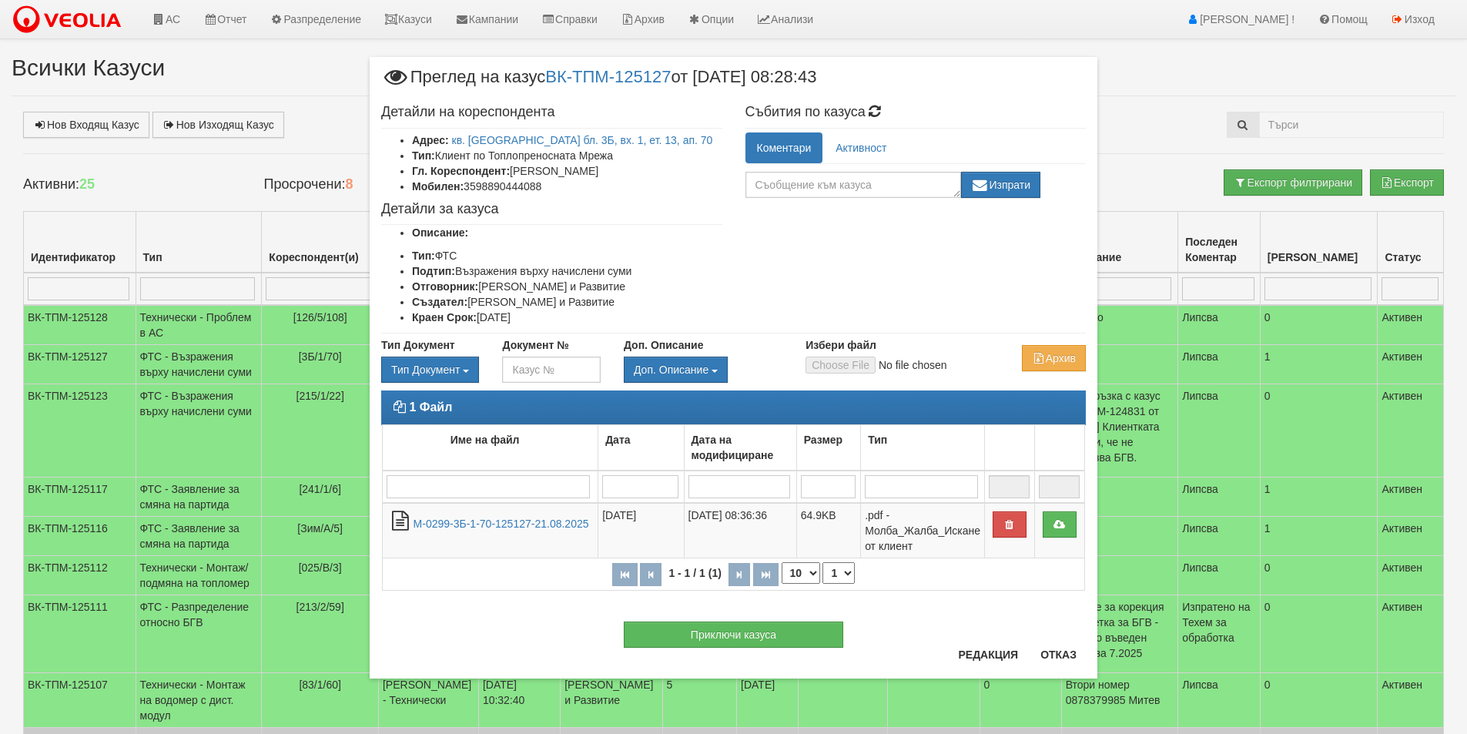
click at [636, 175] on li "Гл. Кореспондент: Димитър Иванов" at bounding box center [567, 170] width 310 height 15
drag, startPoint x: 624, startPoint y: 166, endPoint x: 514, endPoint y: 174, distance: 110.4
click at [514, 174] on li "Гл. Кореспондент: Димитър Иванов" at bounding box center [567, 170] width 310 height 15
copy li "Димитър Иванов"
drag, startPoint x: 536, startPoint y: 182, endPoint x: 468, endPoint y: 183, distance: 68.6
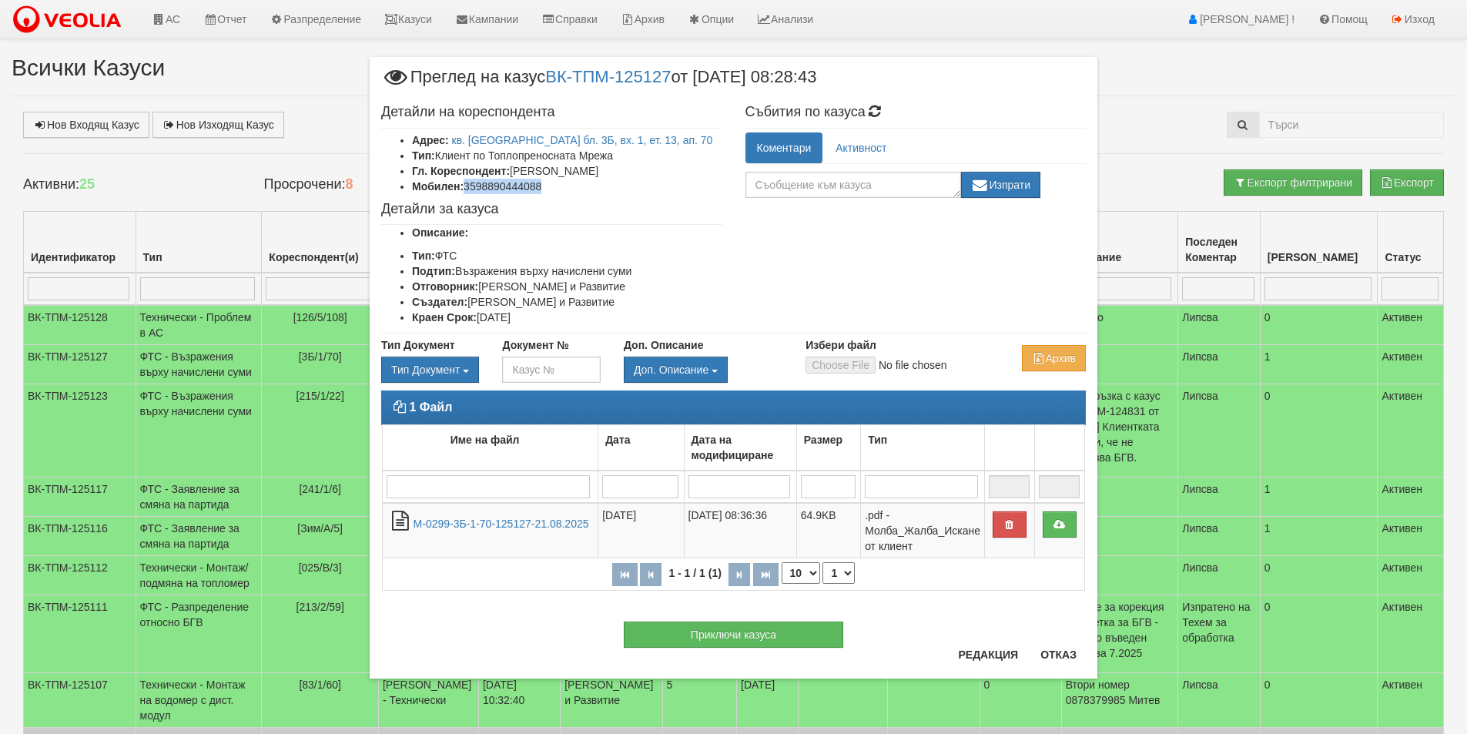
click at [468, 183] on li "Мобилен: 3598890444088" at bounding box center [567, 186] width 310 height 15
copy li "3598890444088"
click at [1063, 663] on button "Отказ" at bounding box center [1058, 654] width 55 height 25
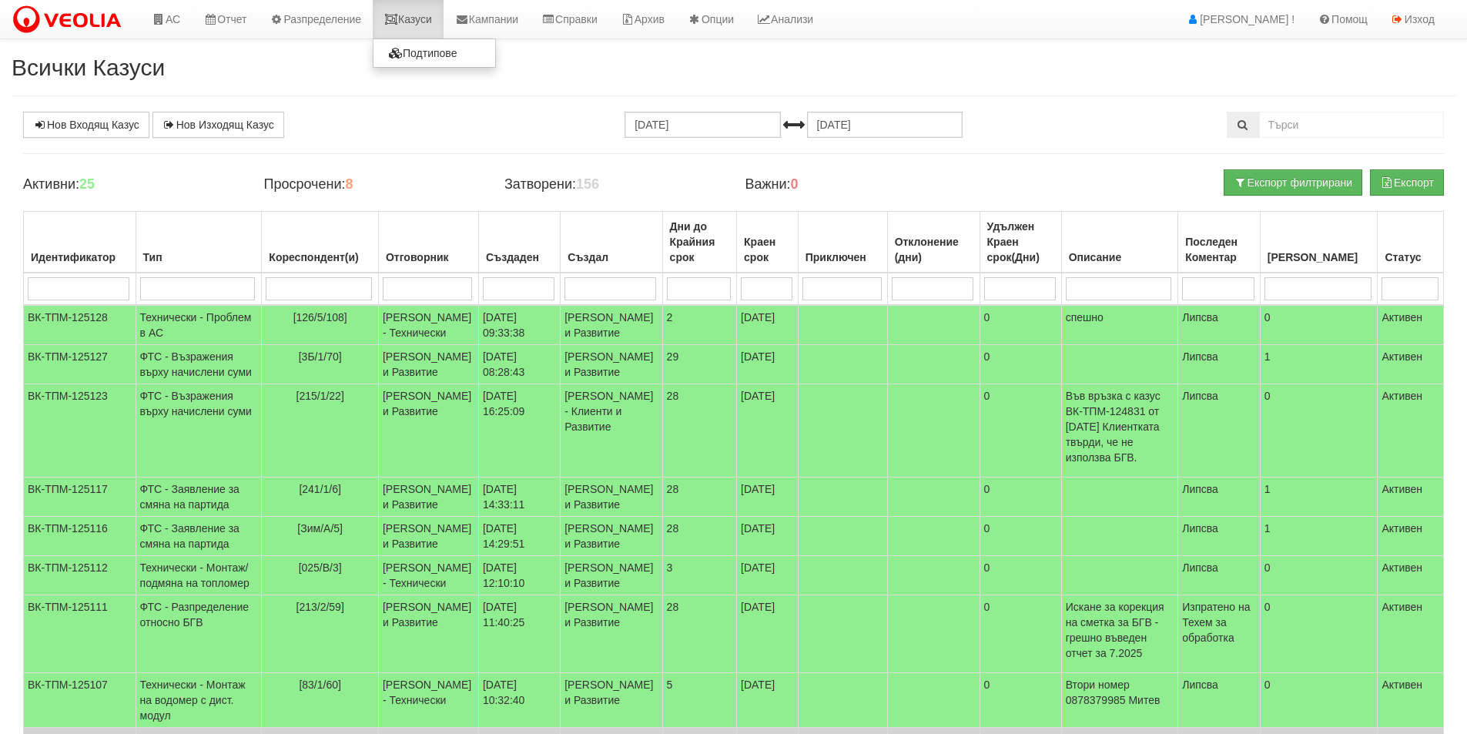
drag, startPoint x: 429, startPoint y: 18, endPoint x: 407, endPoint y: 18, distance: 21.6
click at [428, 19] on link "Казуси" at bounding box center [408, 19] width 71 height 39
